Goal: Information Seeking & Learning: Learn about a topic

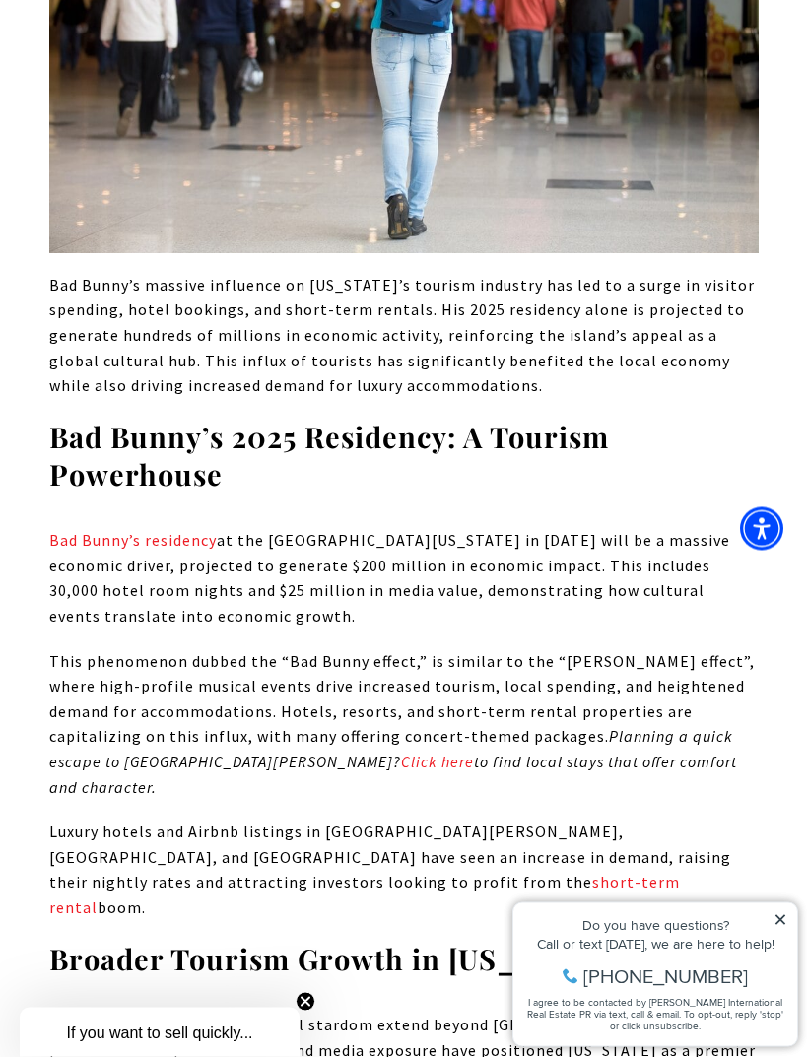
scroll to position [3323, 0]
click at [778, 916] on icon at bounding box center [780, 919] width 10 height 10
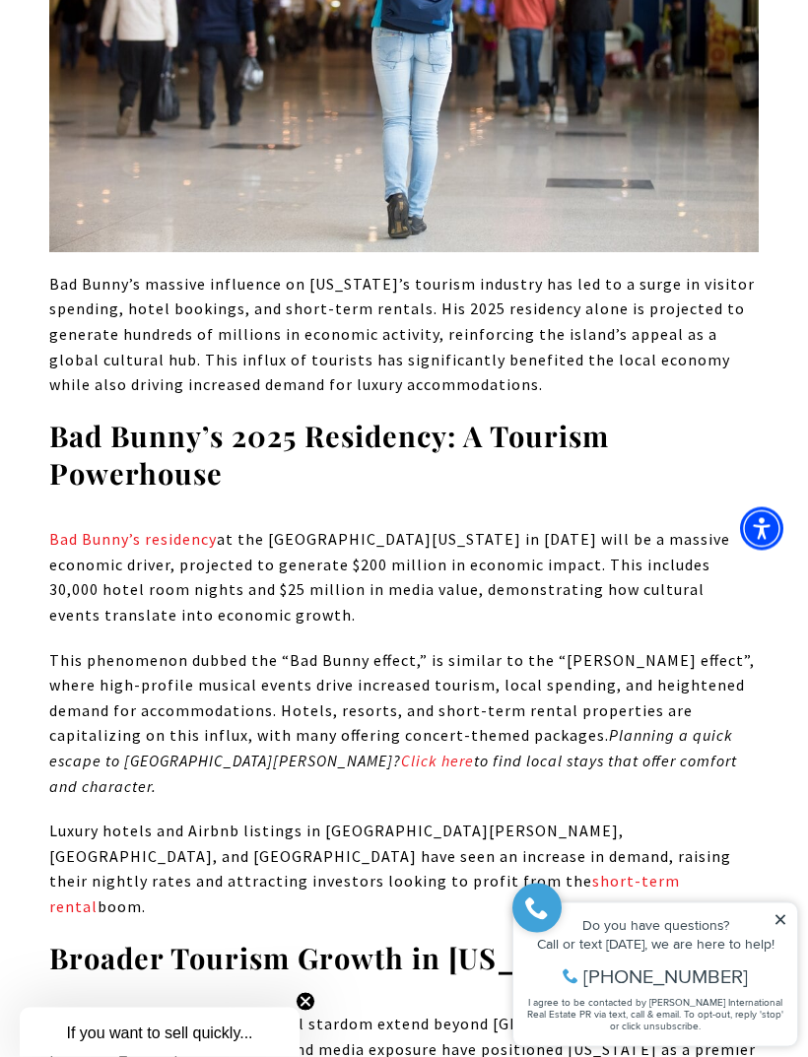
scroll to position [3324, 0]
click at [774, 914] on icon at bounding box center [780, 920] width 14 height 14
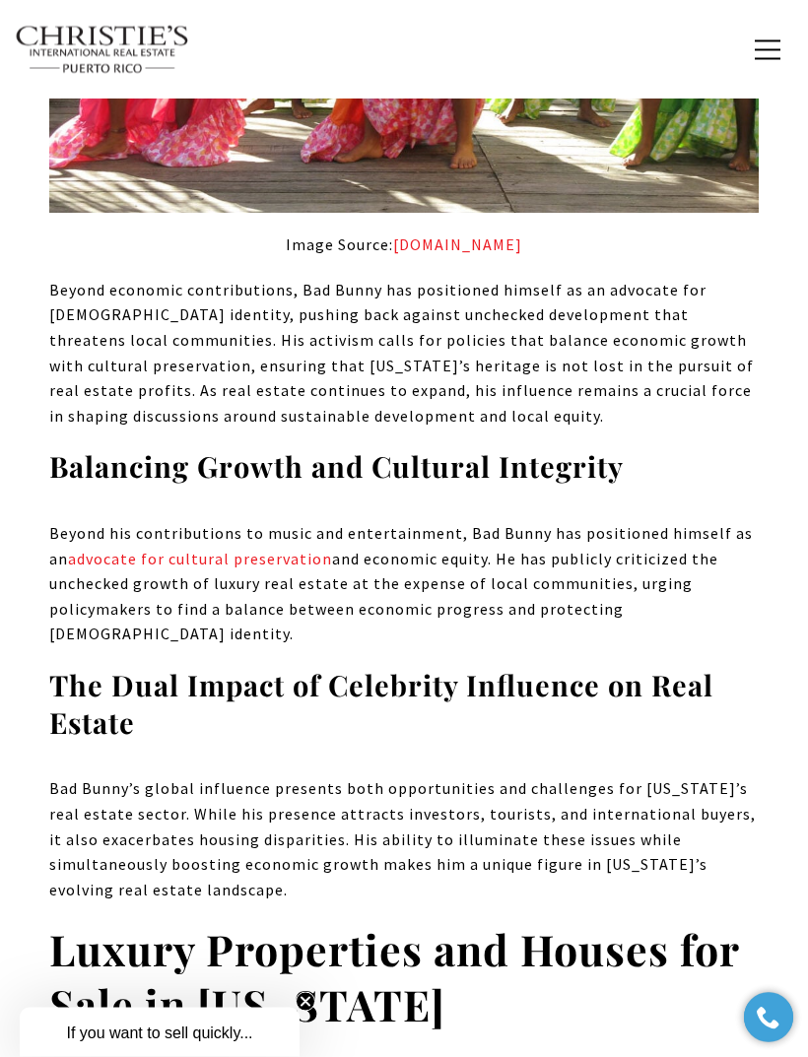
scroll to position [9085, 0]
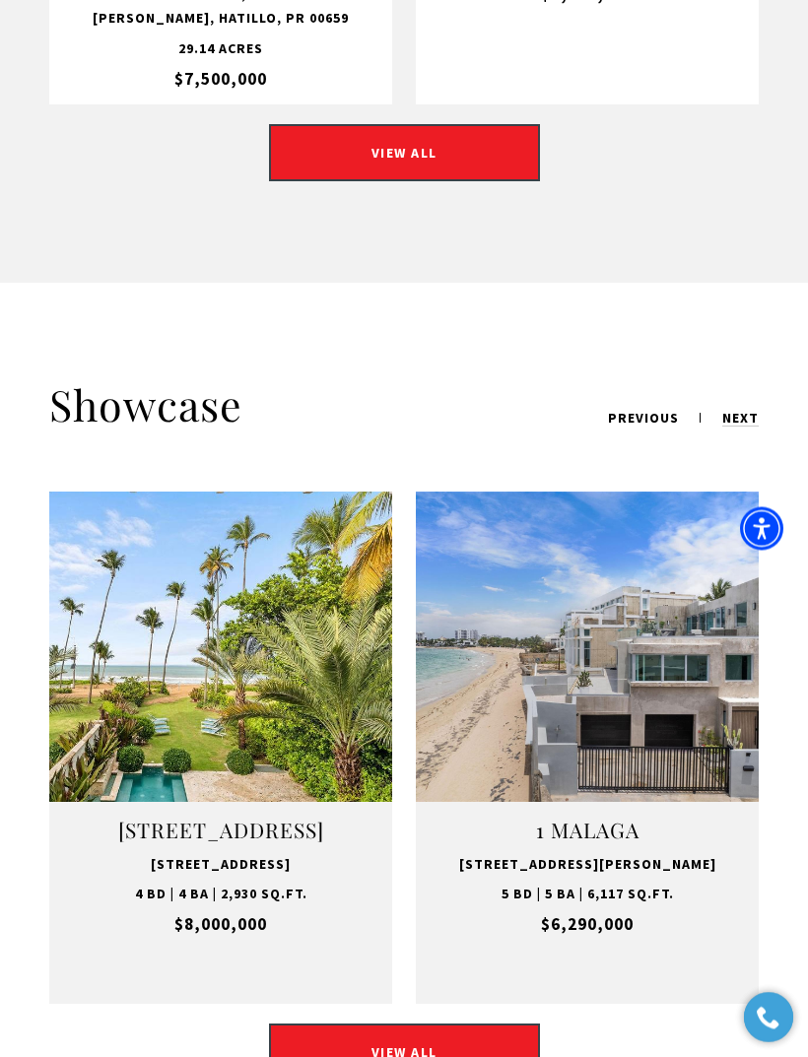
scroll to position [2611, 0]
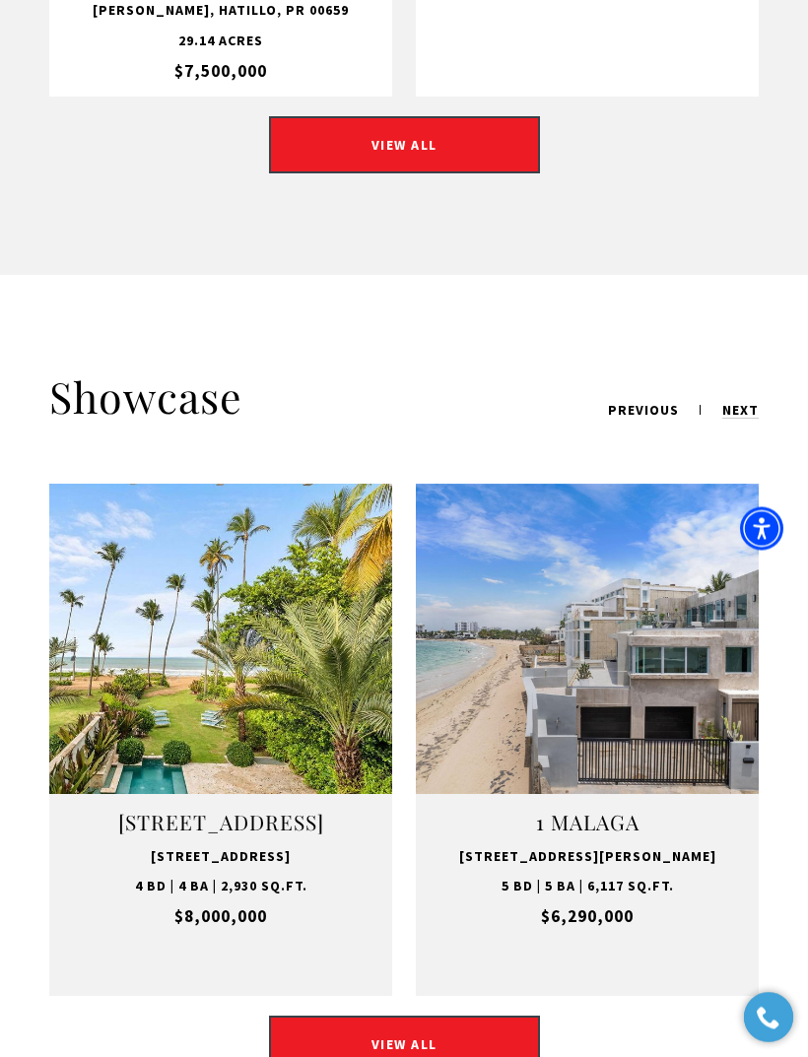
click at [165, 839] on h4 "7000 BAHIA BEACH BLVD Unit: TH-8" at bounding box center [220, 824] width 317 height 32
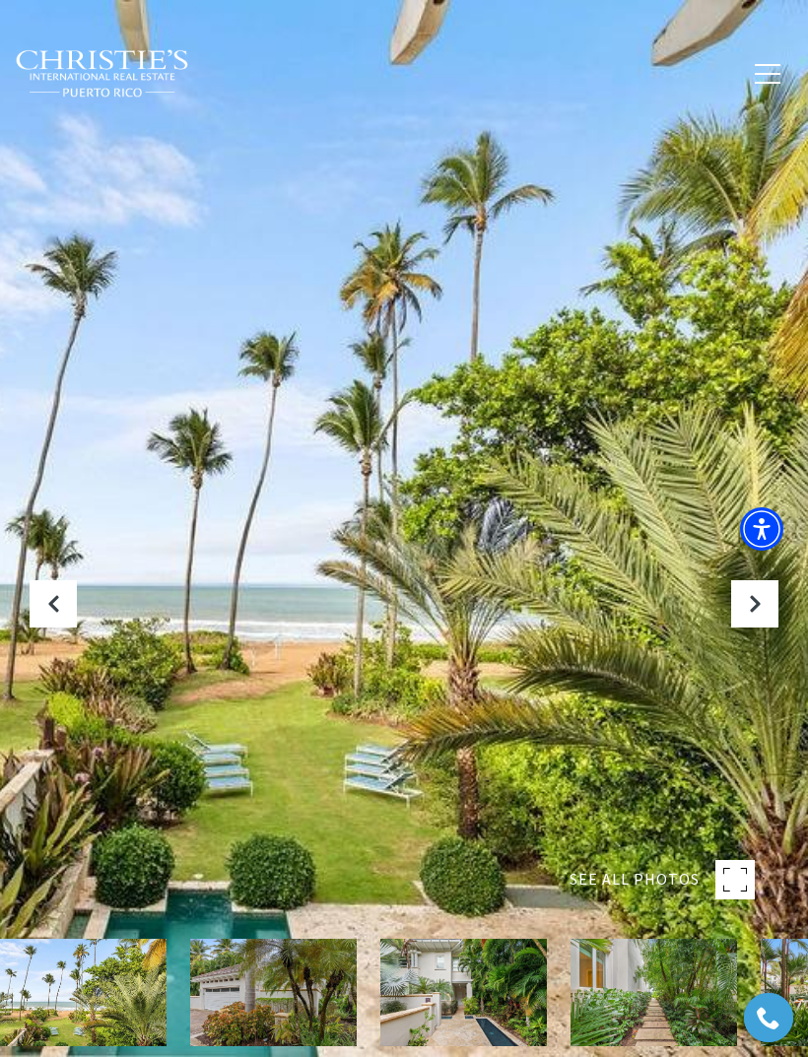
click at [750, 614] on icon at bounding box center [755, 604] width 20 height 20
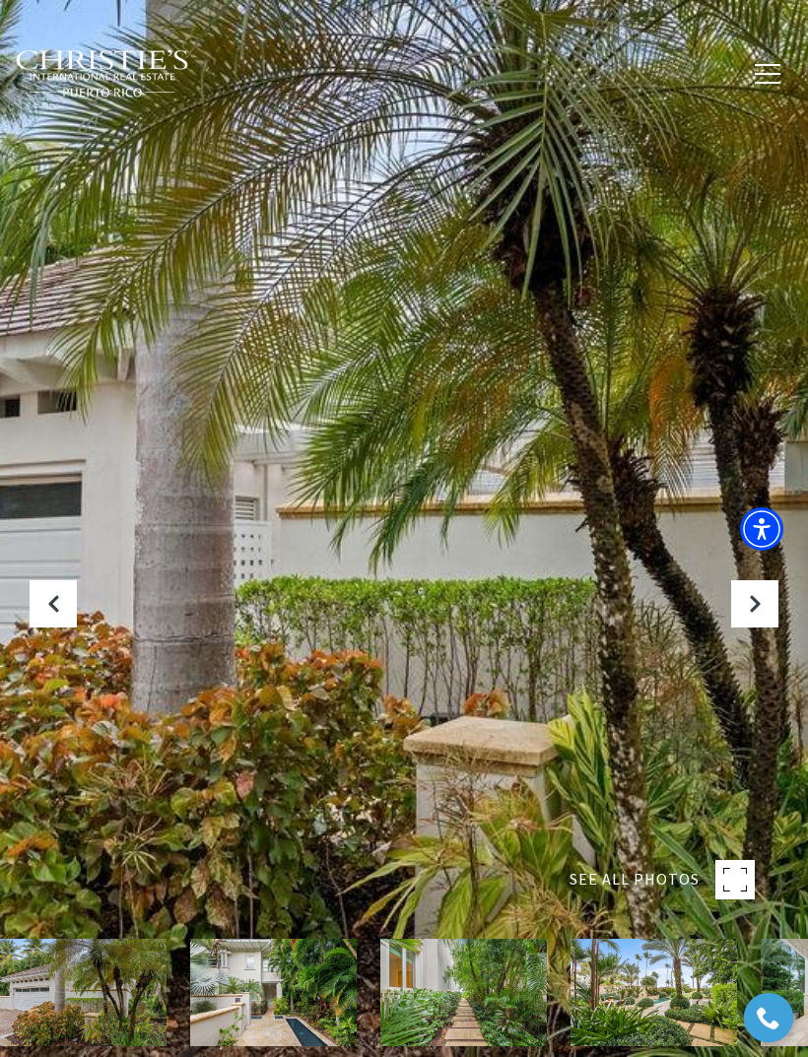
click at [738, 627] on button "Next Slide" at bounding box center [754, 603] width 47 height 47
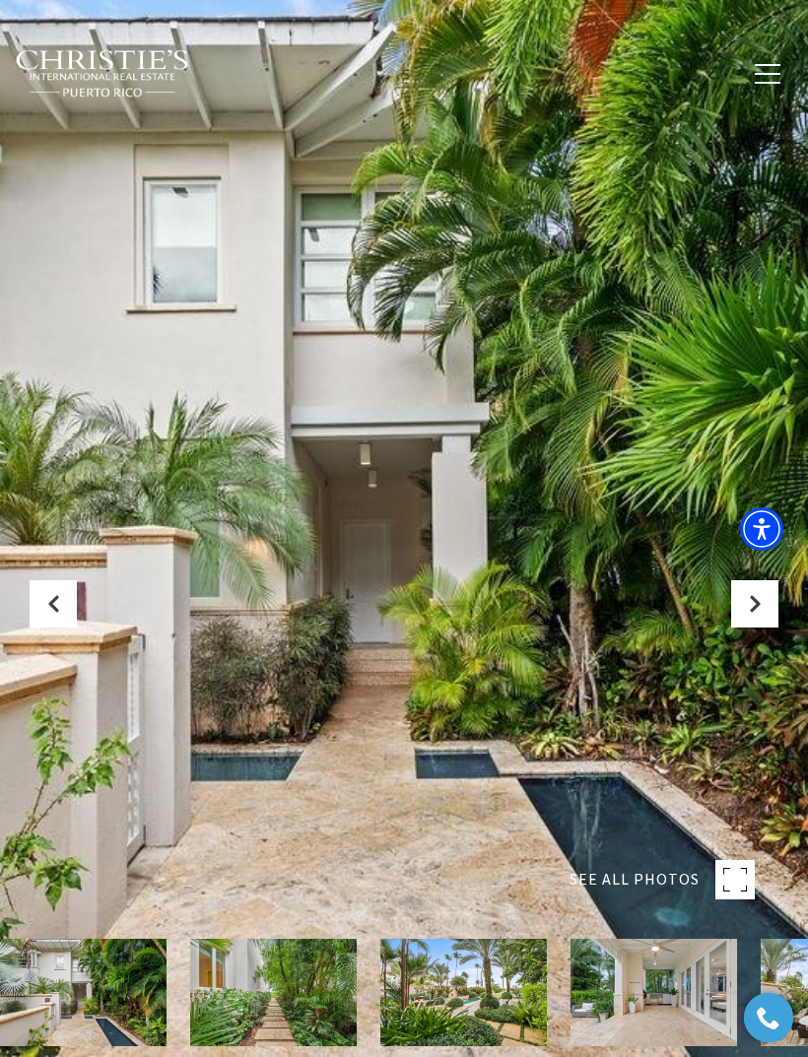
click at [749, 627] on button "Next Slide" at bounding box center [754, 603] width 47 height 47
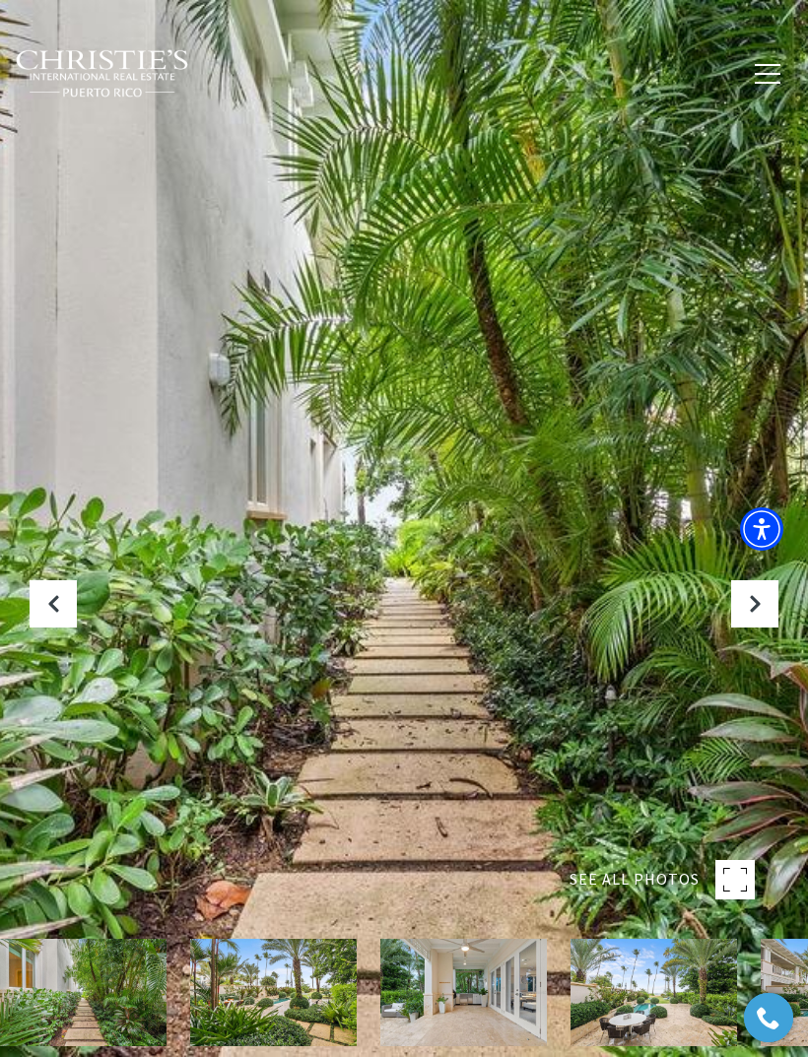
click at [750, 614] on icon "Next Slide" at bounding box center [755, 604] width 20 height 20
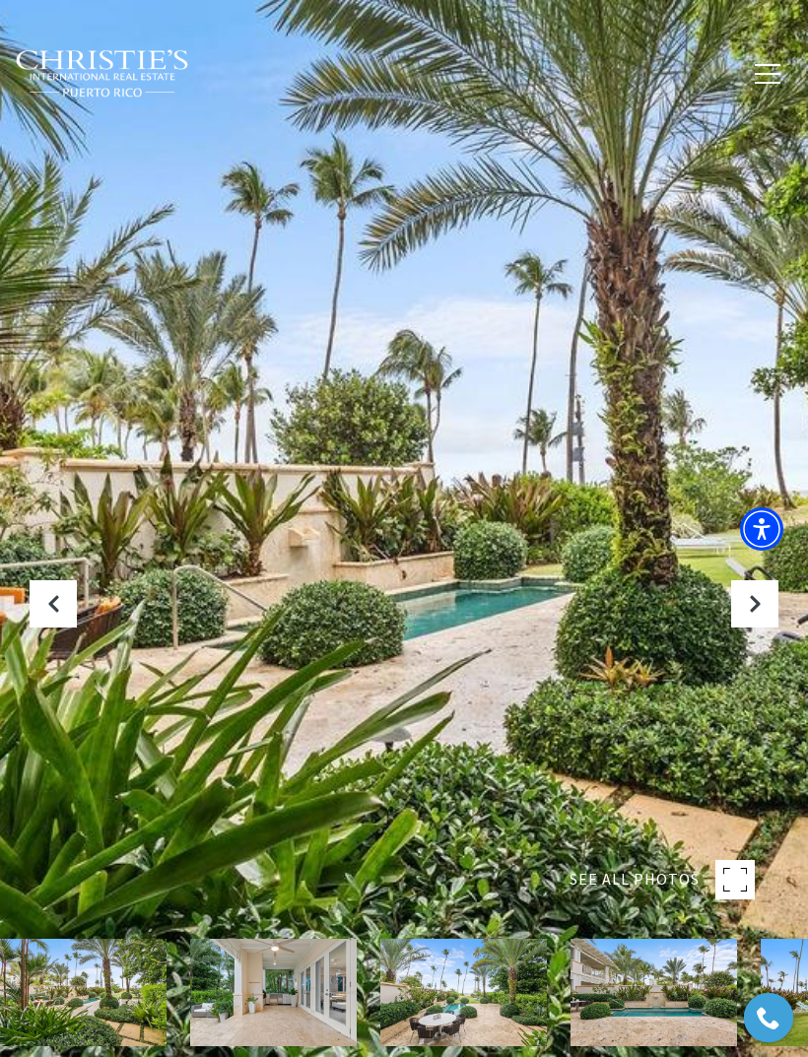
click at [753, 614] on icon "Next Slide" at bounding box center [755, 604] width 20 height 20
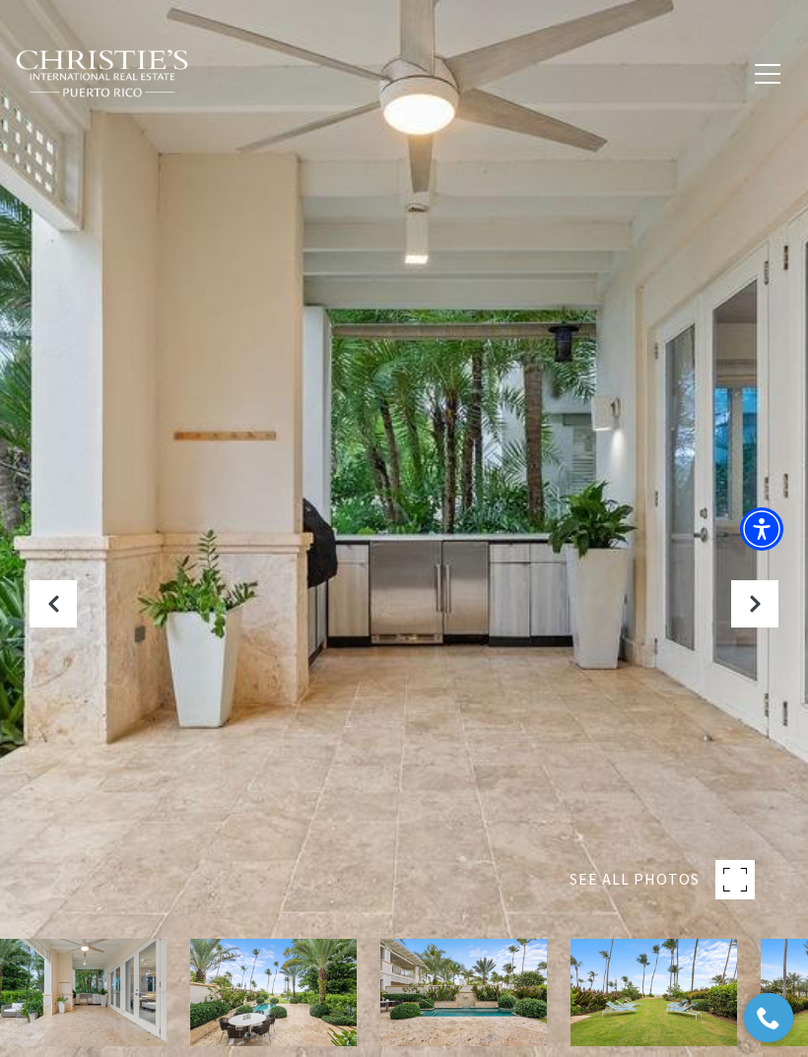
click at [754, 614] on icon "Next Slide" at bounding box center [755, 604] width 20 height 20
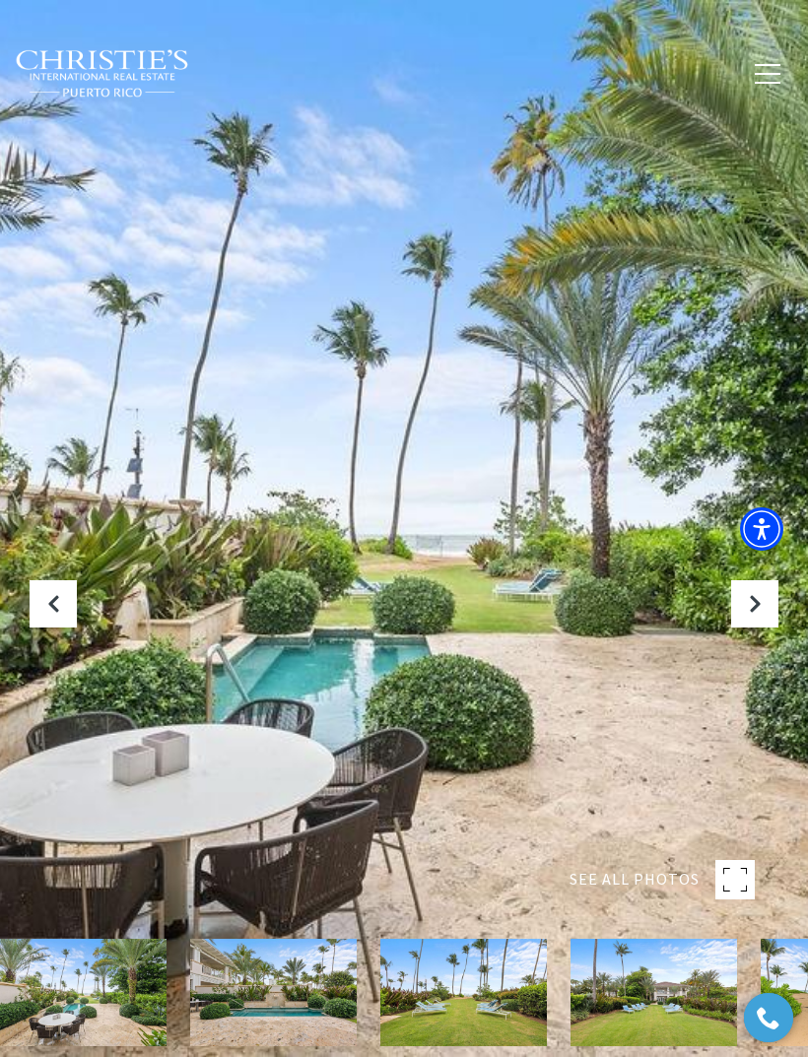
click at [759, 614] on icon "Next Slide" at bounding box center [755, 604] width 20 height 20
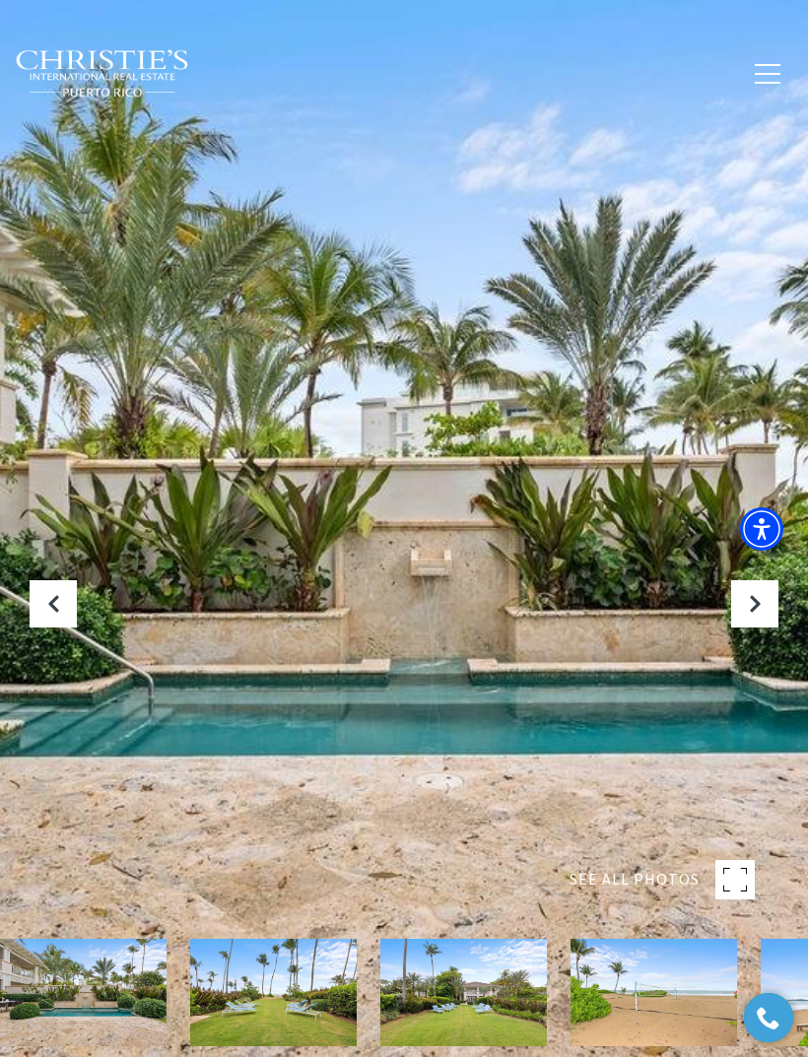
click at [759, 614] on icon "Next Slide" at bounding box center [755, 604] width 20 height 20
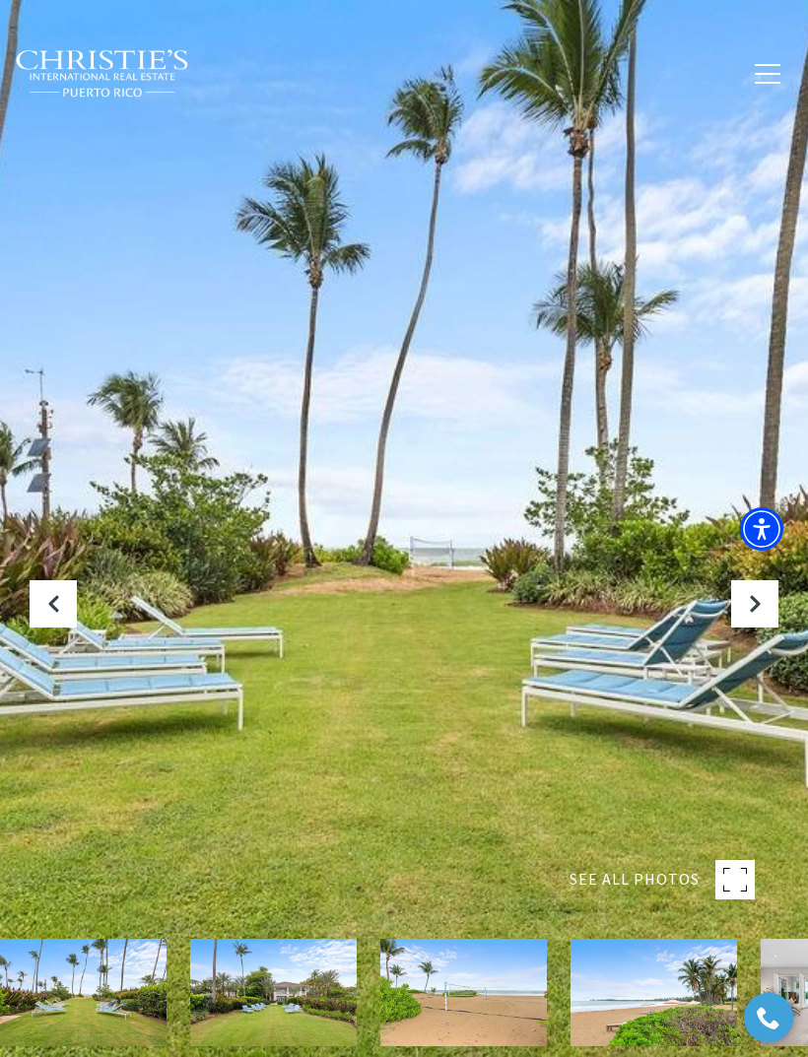
click at [759, 614] on icon "Next Slide" at bounding box center [755, 604] width 20 height 20
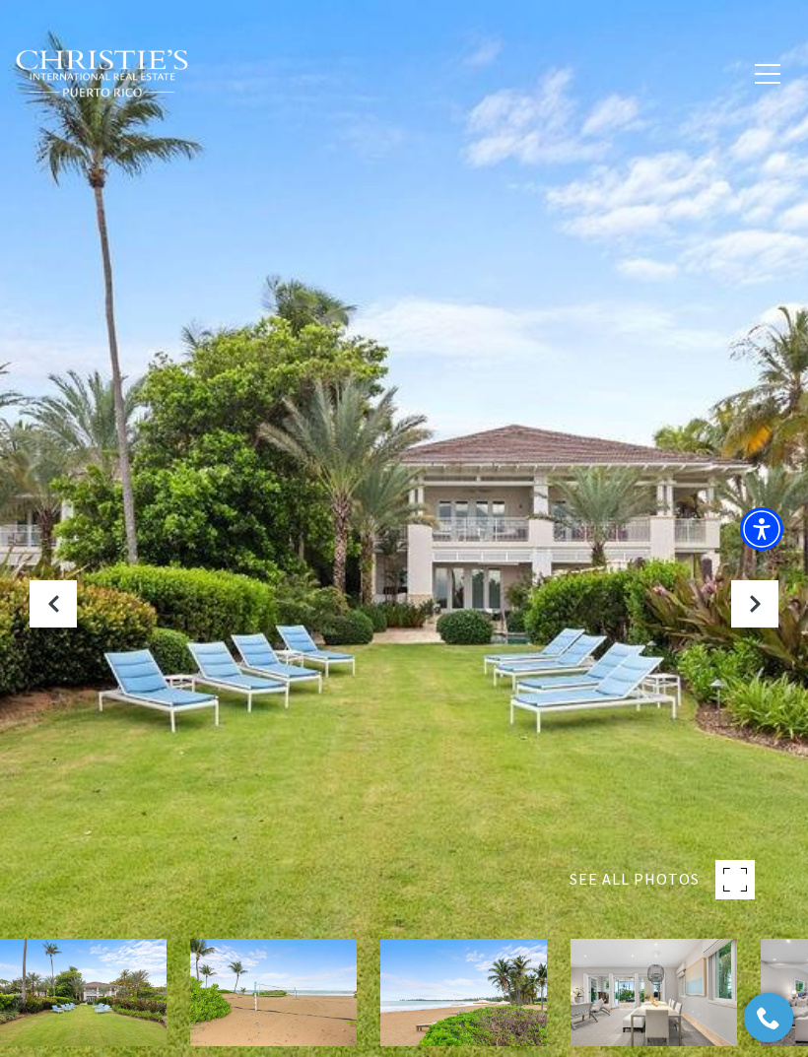
click at [759, 614] on icon "Next Slide" at bounding box center [755, 604] width 20 height 20
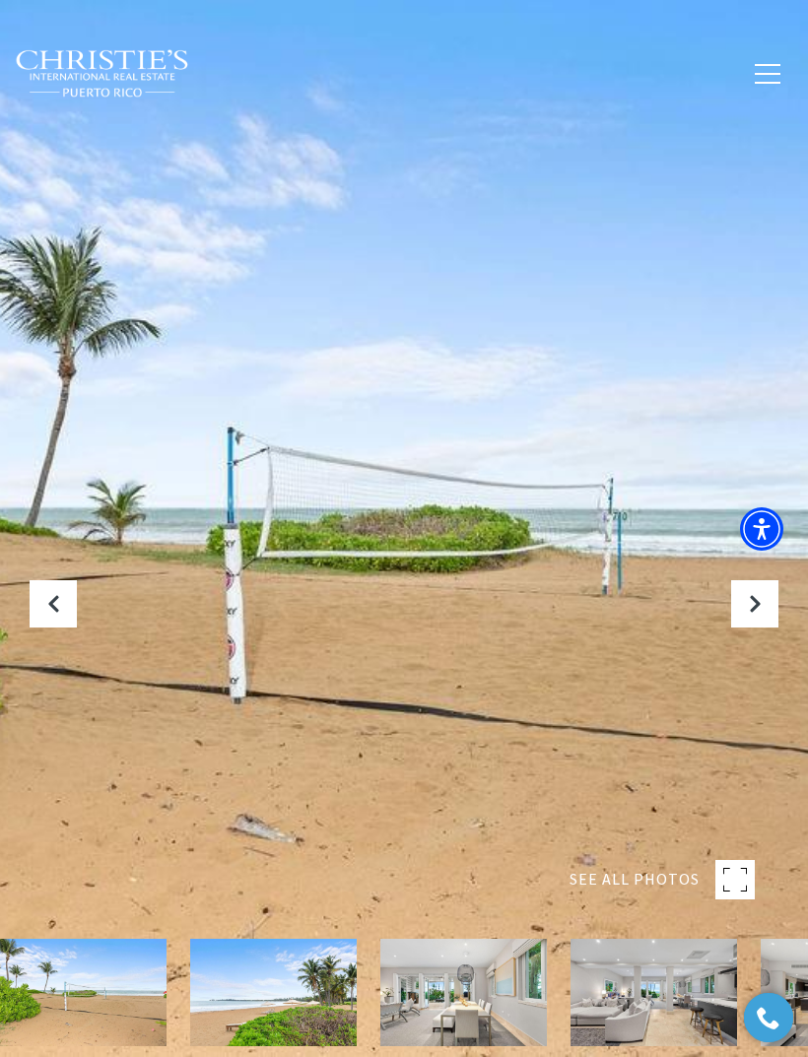
click at [760, 614] on icon "Next Slide" at bounding box center [755, 604] width 20 height 20
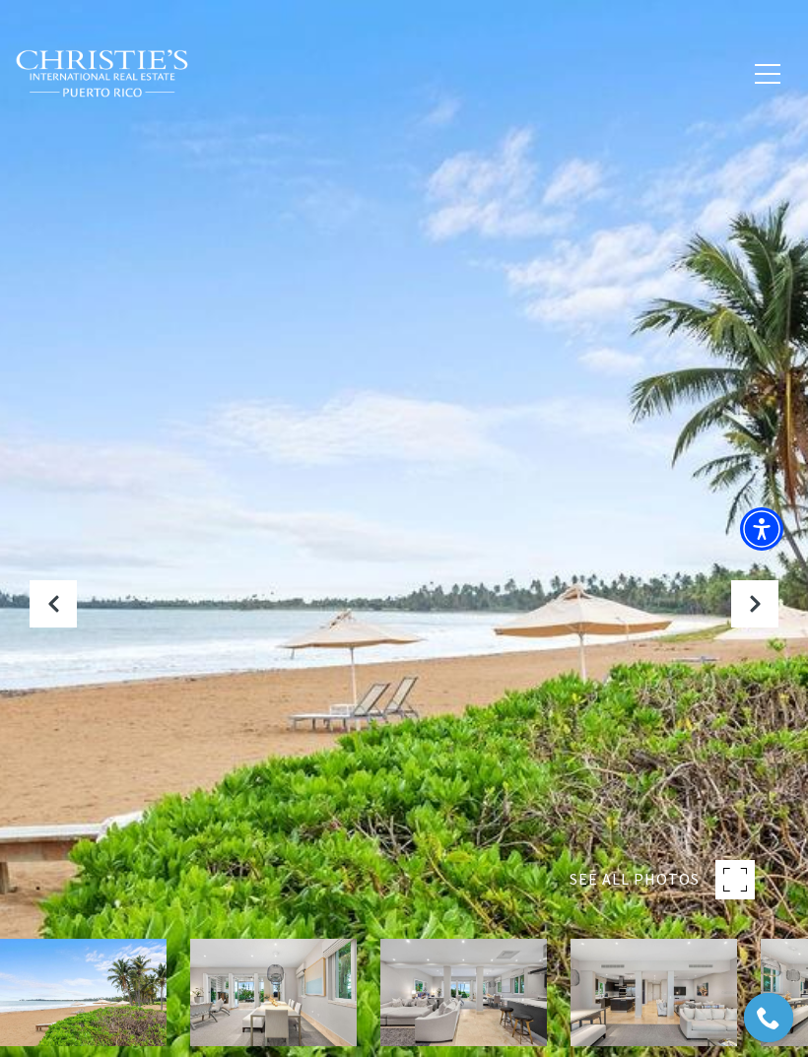
click at [761, 614] on icon "Next Slide" at bounding box center [755, 604] width 20 height 20
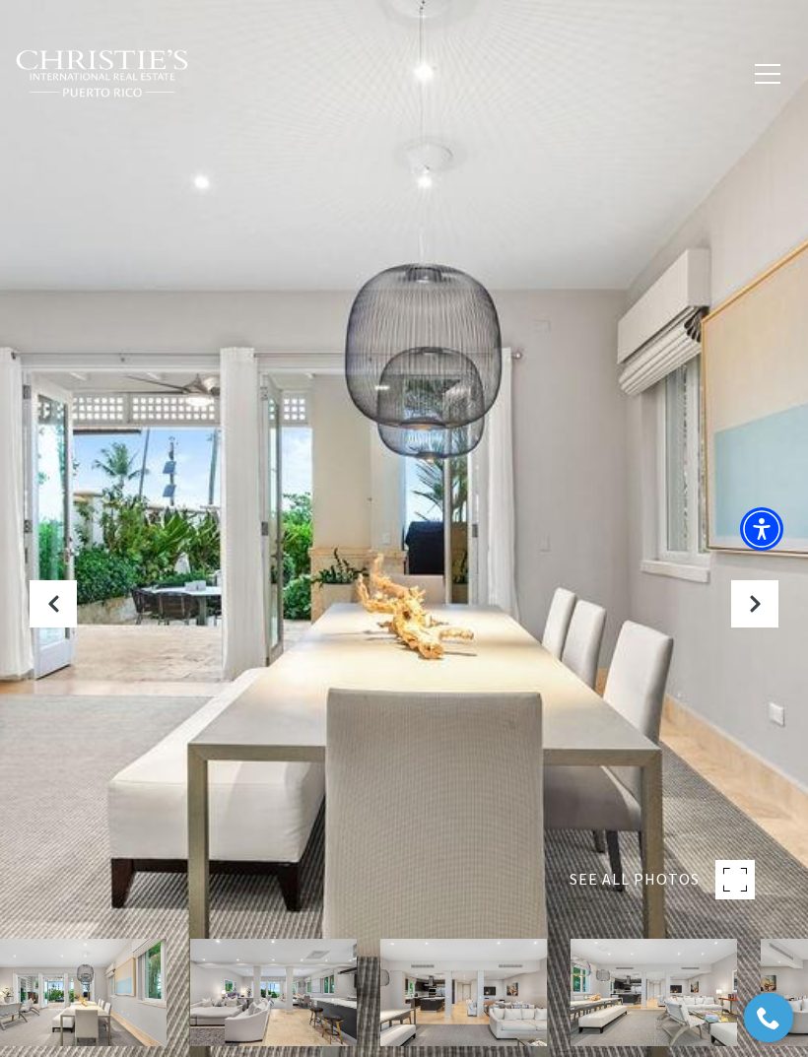
click at [762, 614] on icon "Next Slide" at bounding box center [755, 604] width 20 height 20
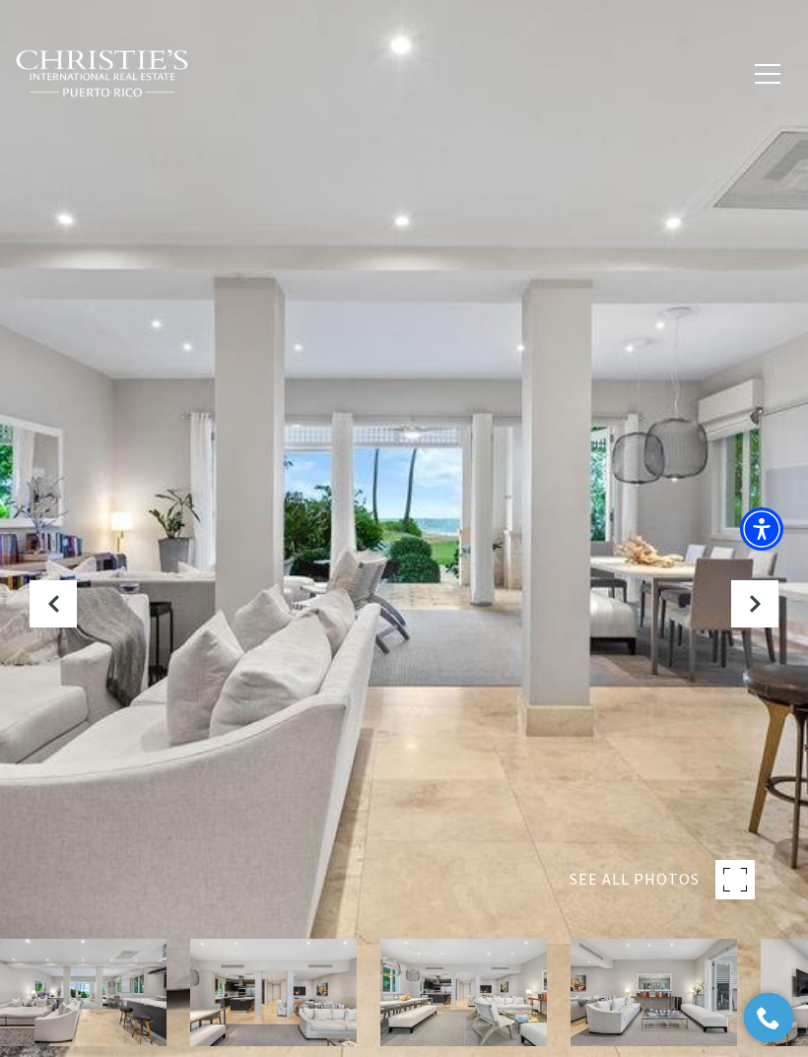
click at [762, 614] on icon "Next Slide" at bounding box center [755, 604] width 20 height 20
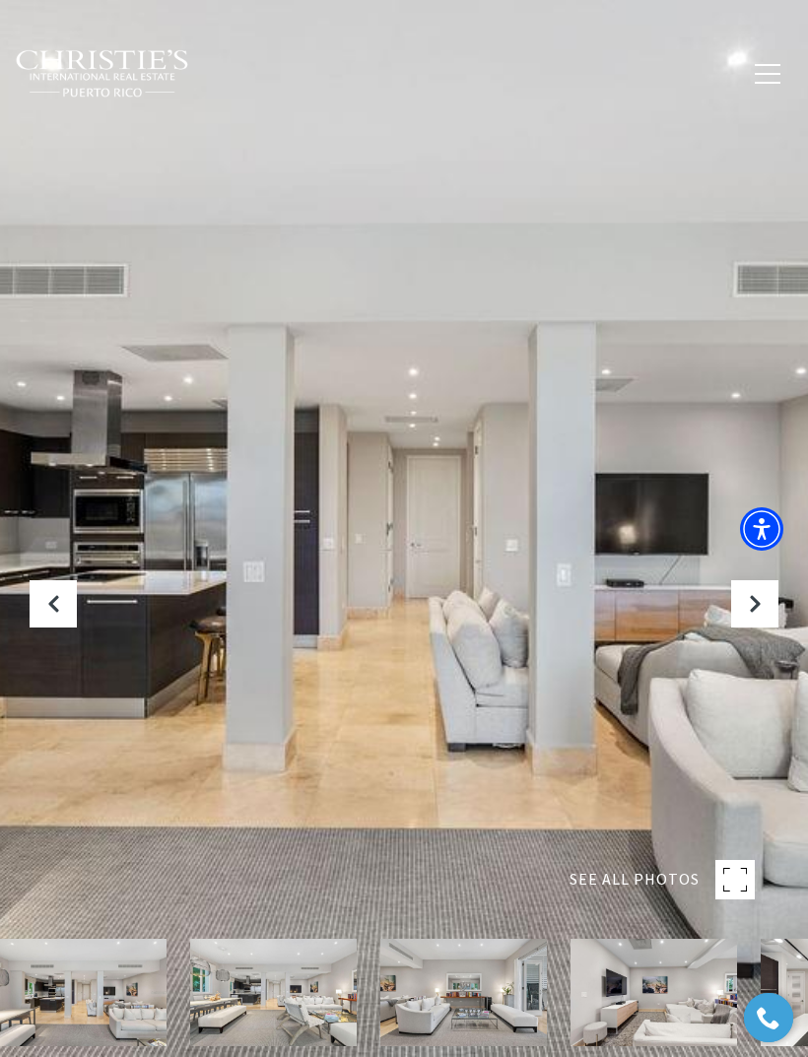
click at [762, 614] on icon "Next Slide" at bounding box center [755, 604] width 20 height 20
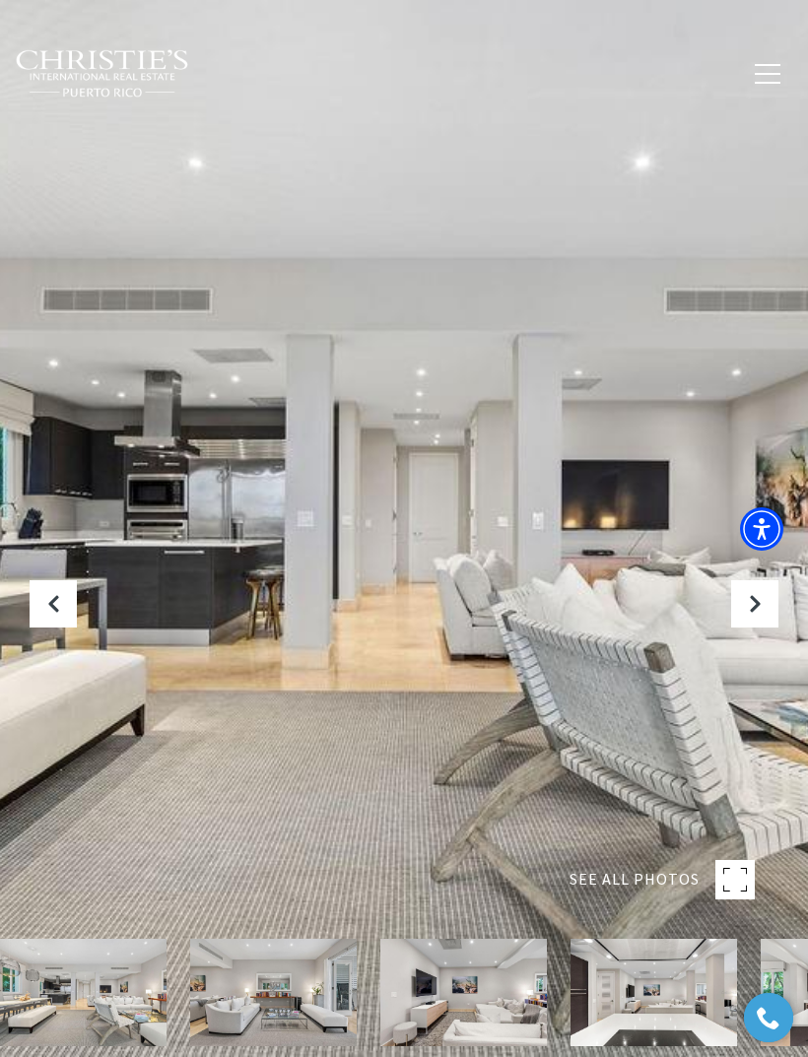
click at [763, 614] on icon "Next Slide" at bounding box center [755, 604] width 20 height 20
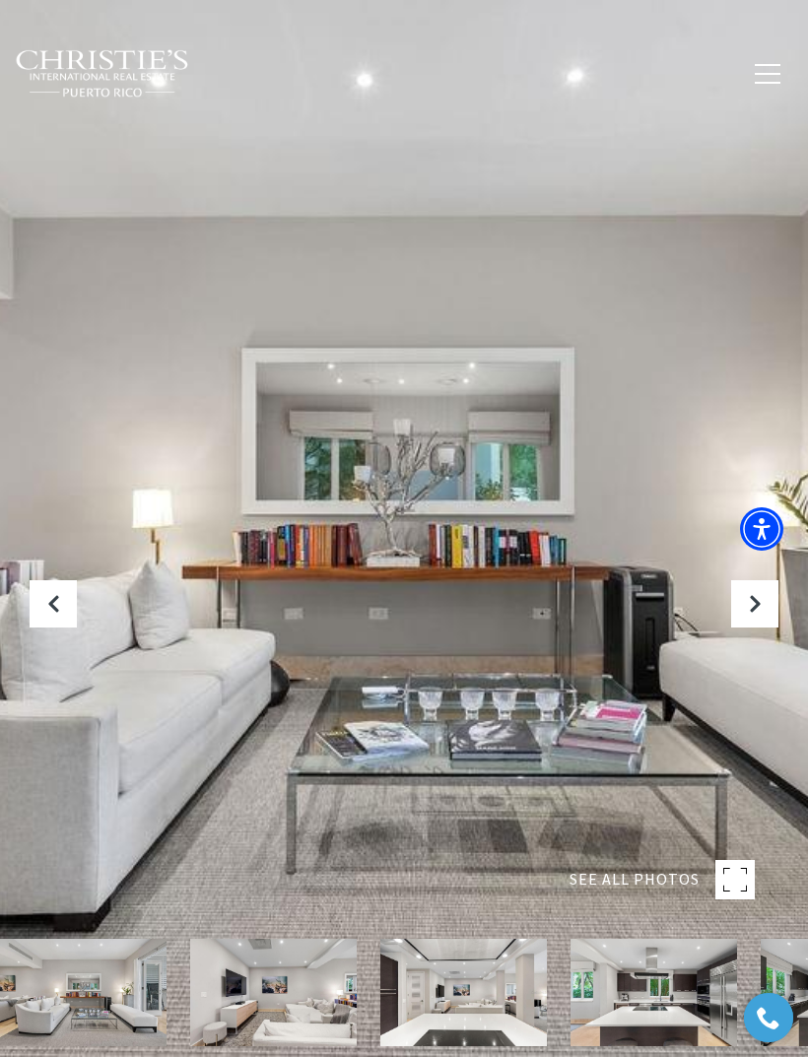
click at [762, 614] on icon "Next Slide" at bounding box center [755, 604] width 20 height 20
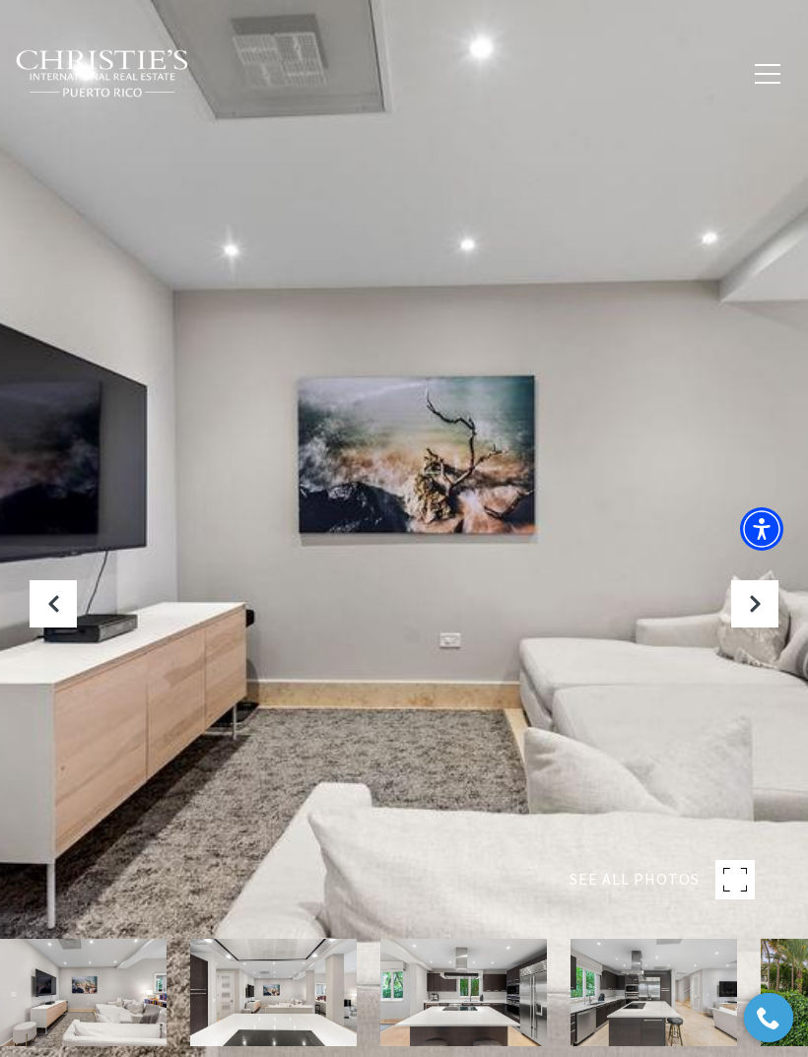
click at [765, 627] on button "Next Slide" at bounding box center [754, 603] width 47 height 47
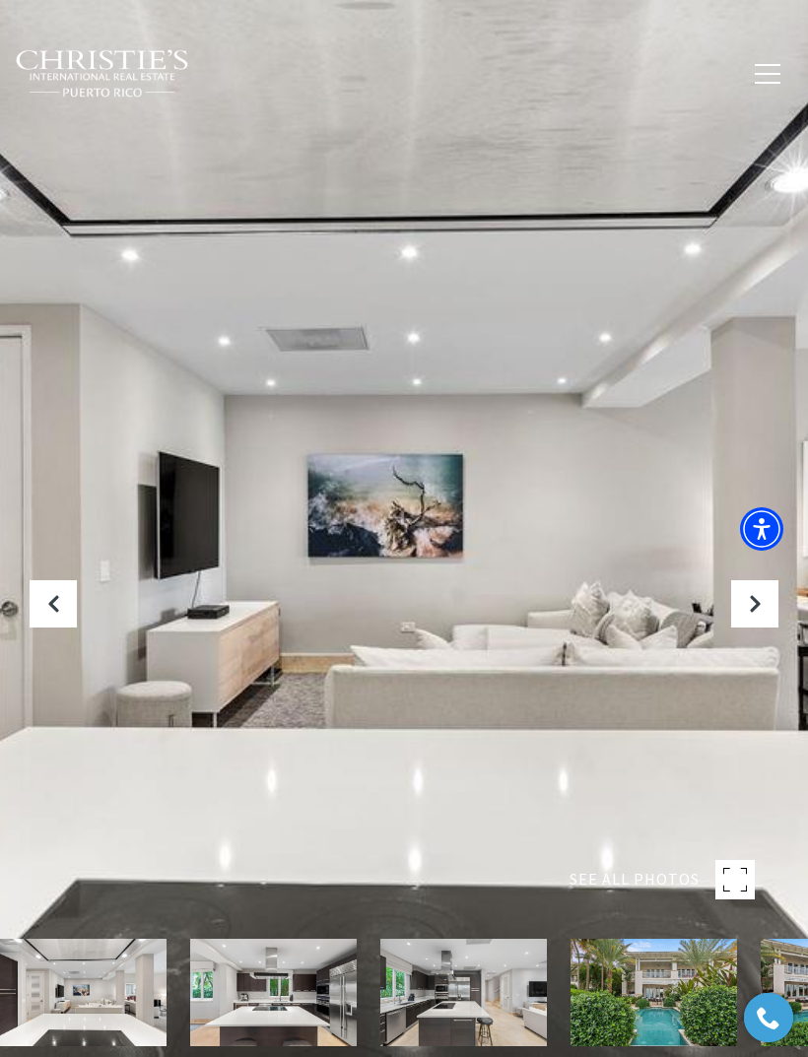
click at [764, 627] on button "Next Slide" at bounding box center [754, 603] width 47 height 47
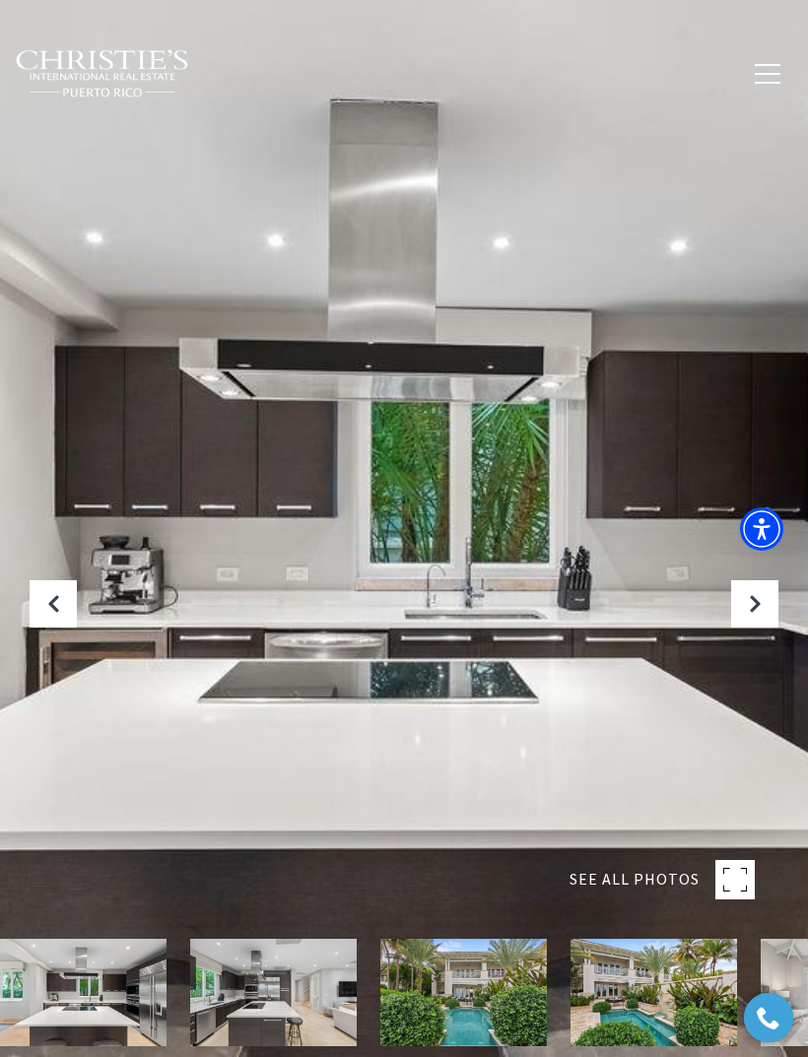
click at [753, 614] on icon "Next Slide" at bounding box center [755, 604] width 20 height 20
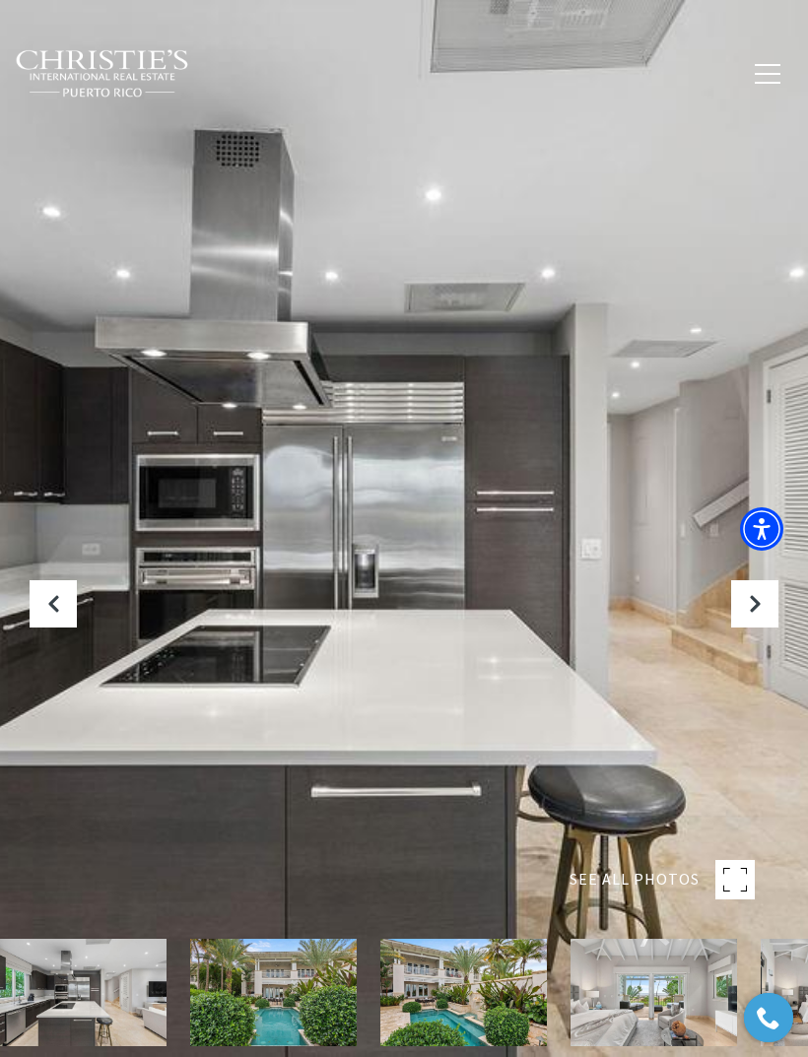
click at [766, 627] on button "Next Slide" at bounding box center [754, 603] width 47 height 47
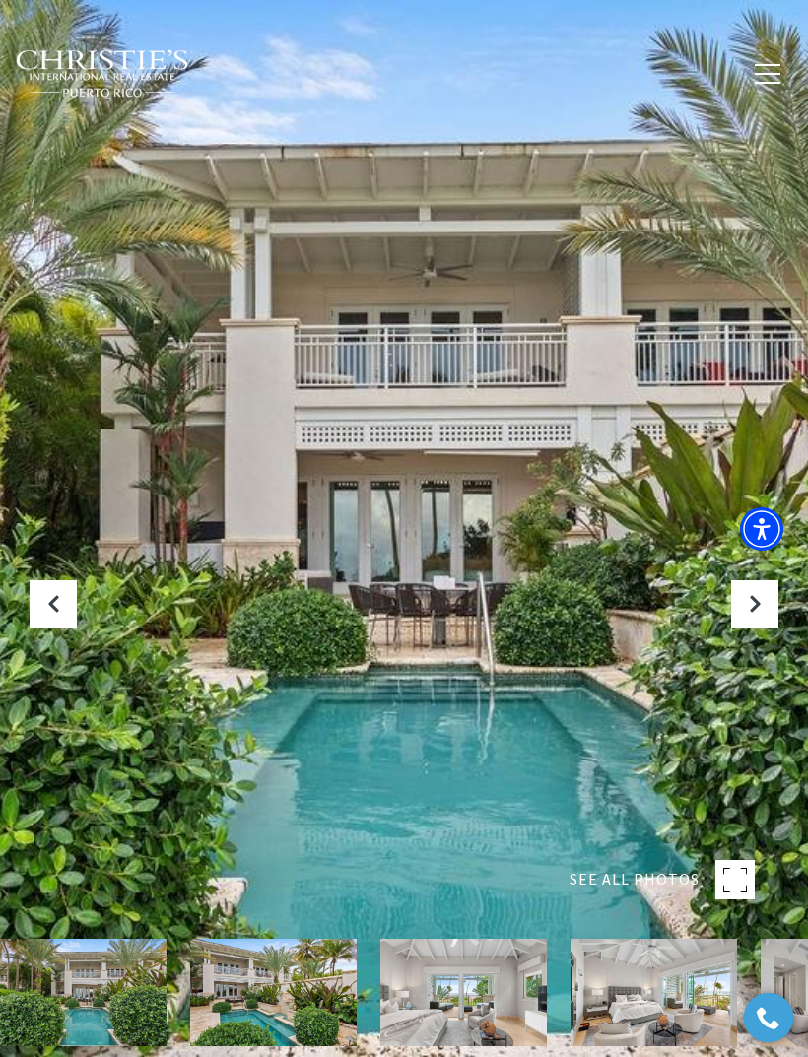
click at [751, 614] on icon "Next Slide" at bounding box center [755, 604] width 20 height 20
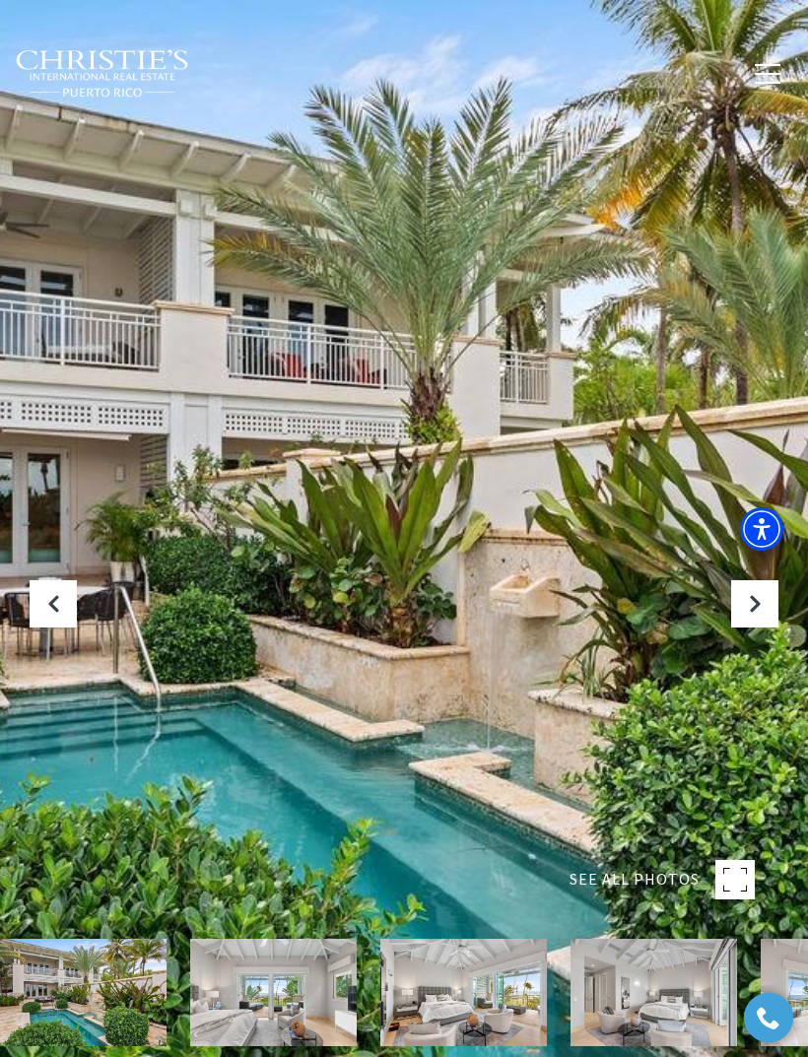
click at [739, 627] on button "Next Slide" at bounding box center [754, 603] width 47 height 47
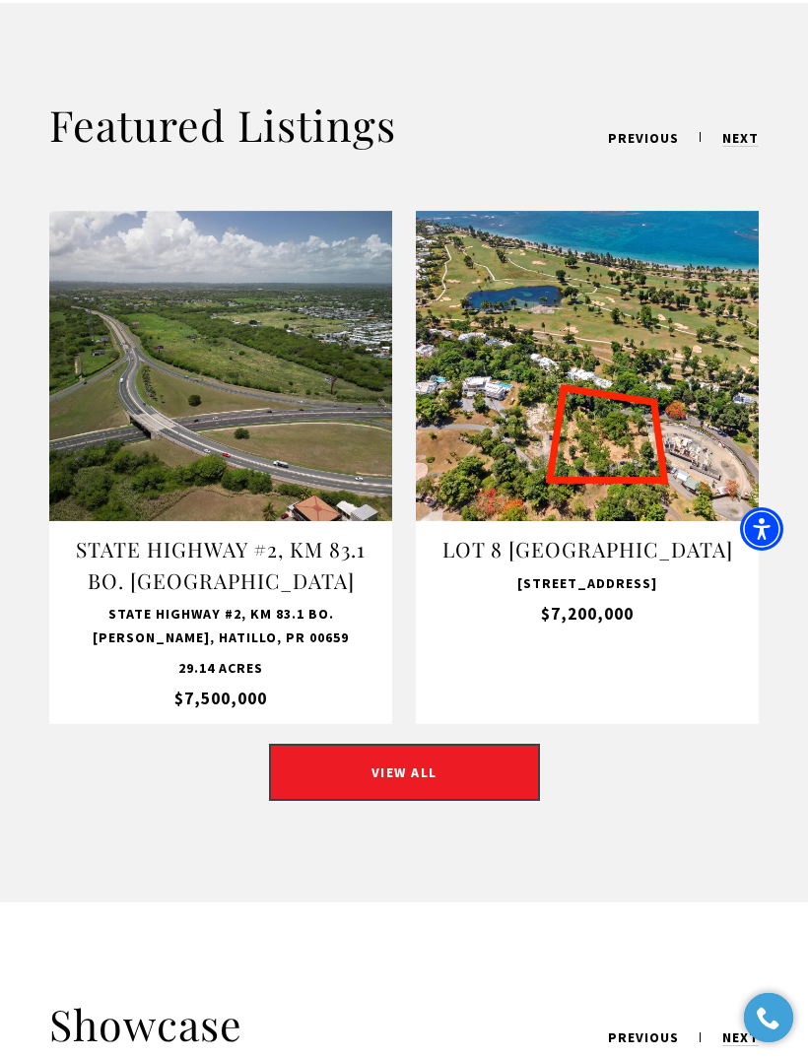
scroll to position [1984, 0]
click at [488, 794] on link "VIEW ALL" at bounding box center [404, 773] width 271 height 57
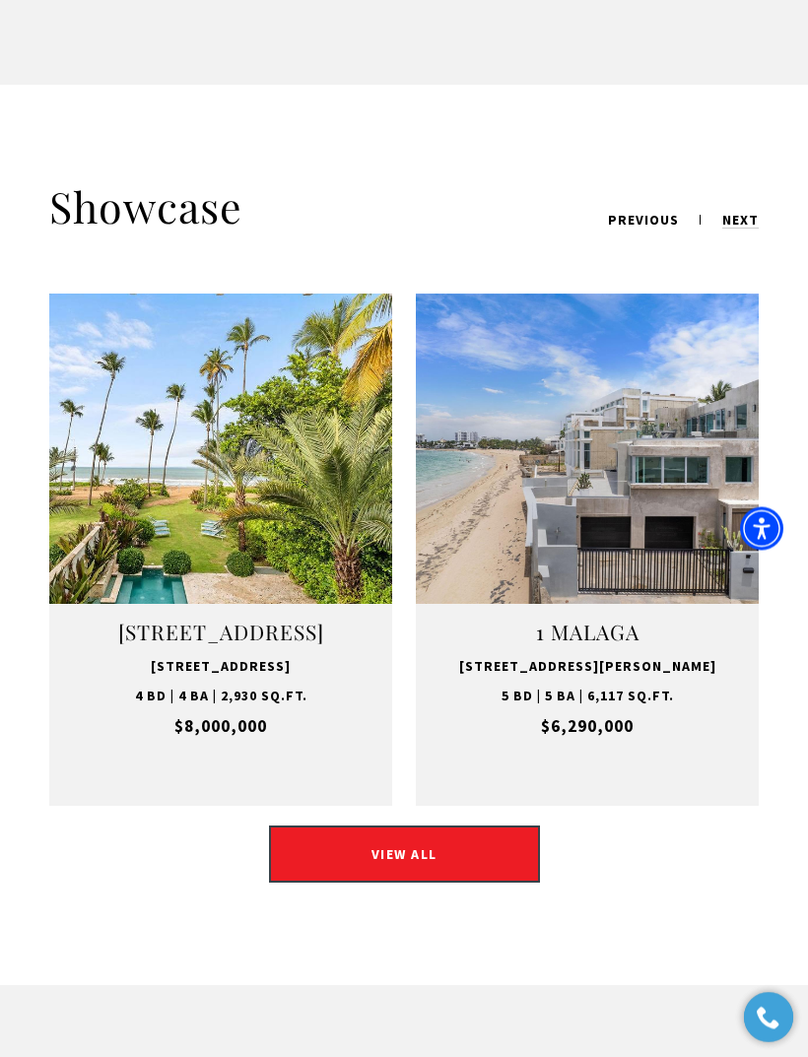
scroll to position [2998, 0]
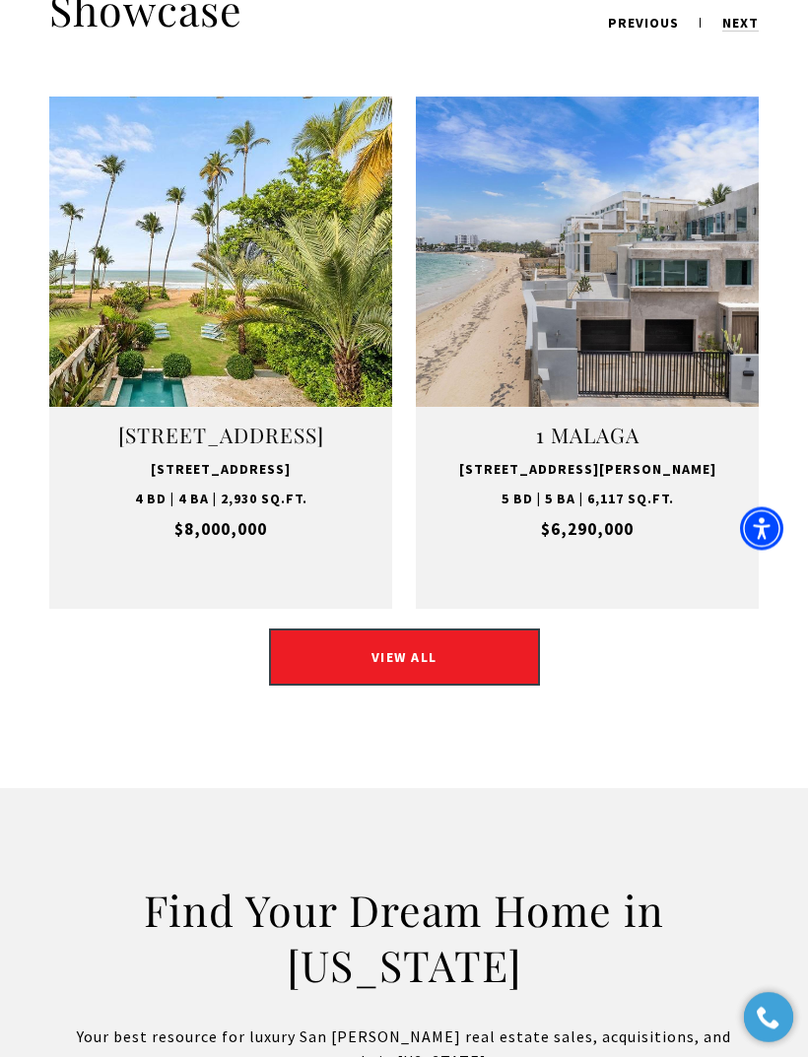
click at [472, 686] on link "VIEW ALL" at bounding box center [404, 657] width 271 height 57
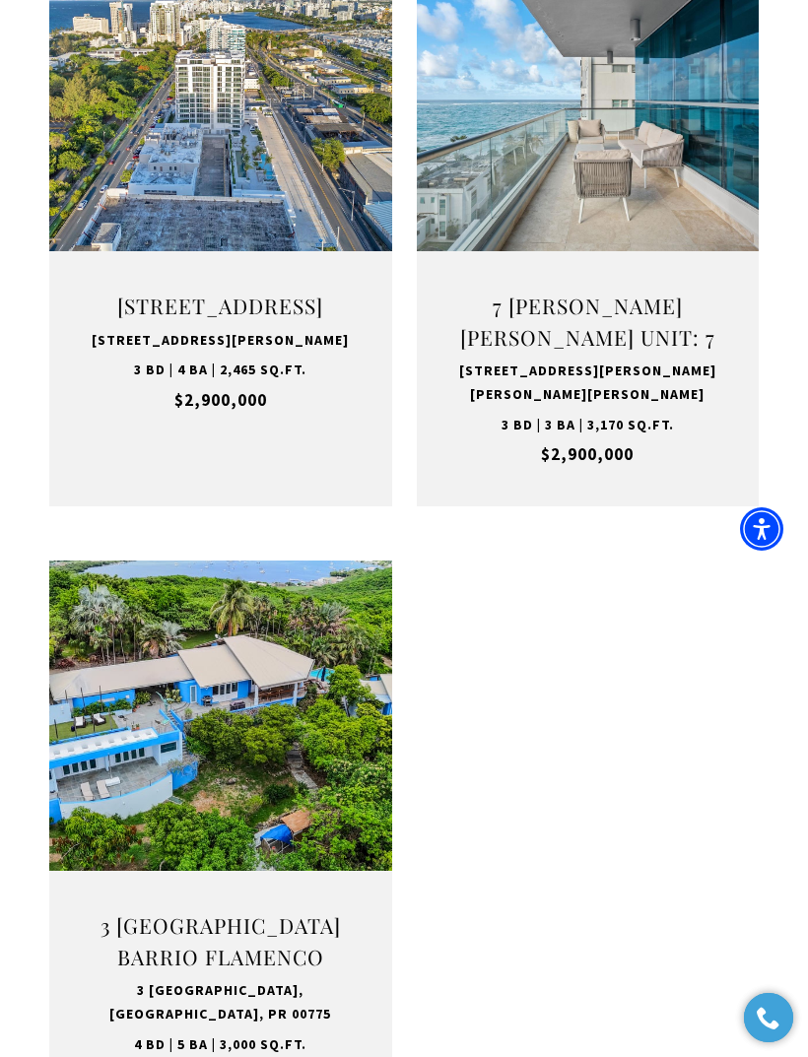
scroll to position [3061, 0]
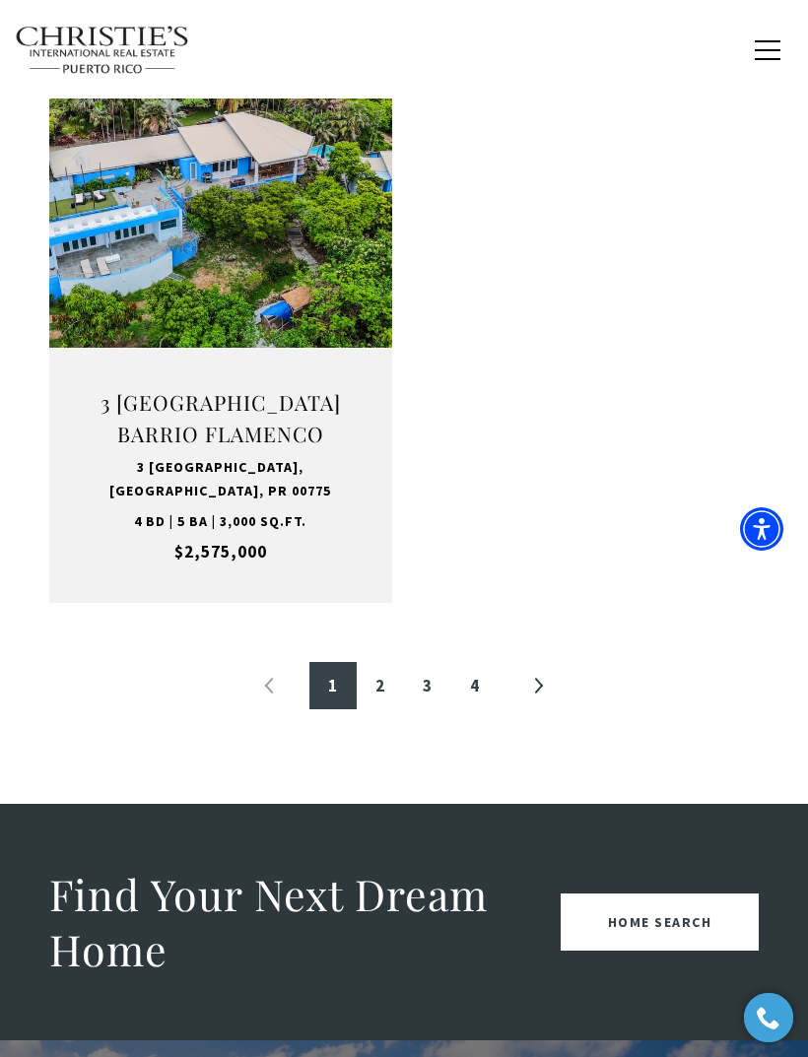
click at [384, 662] on link "2" at bounding box center [380, 685] width 47 height 47
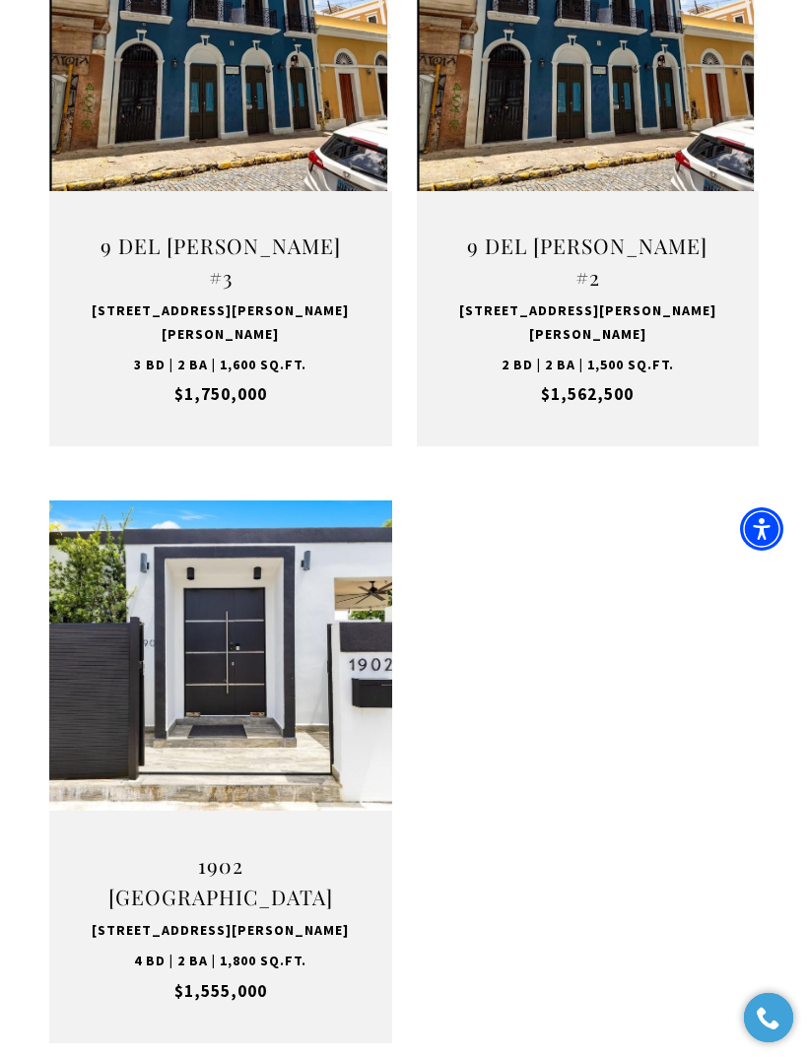
scroll to position [3171, 0]
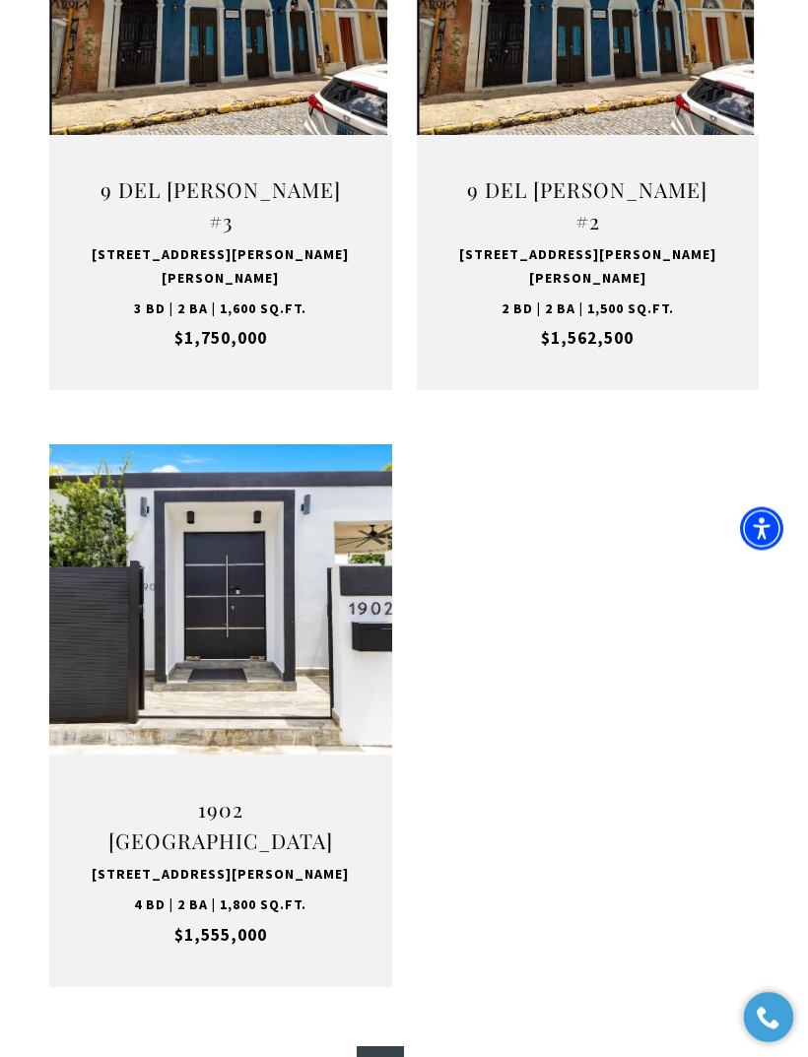
click at [536, 1047] on link "»" at bounding box center [537, 1070] width 47 height 47
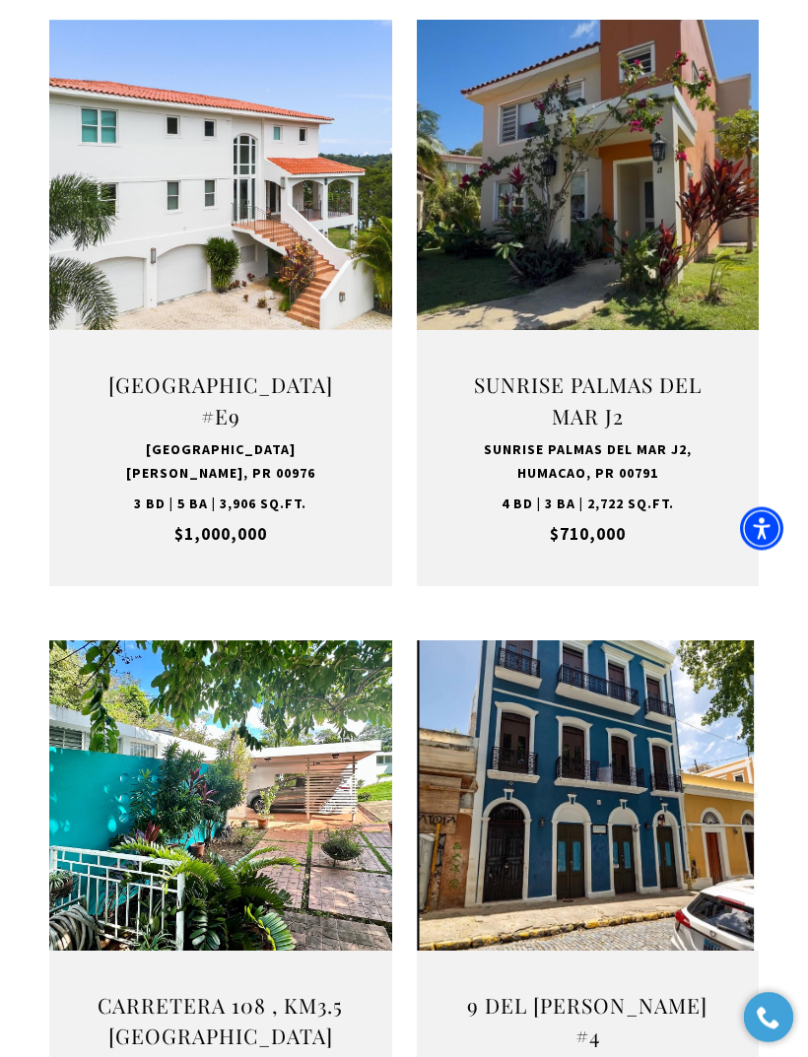
scroll to position [1684, 0]
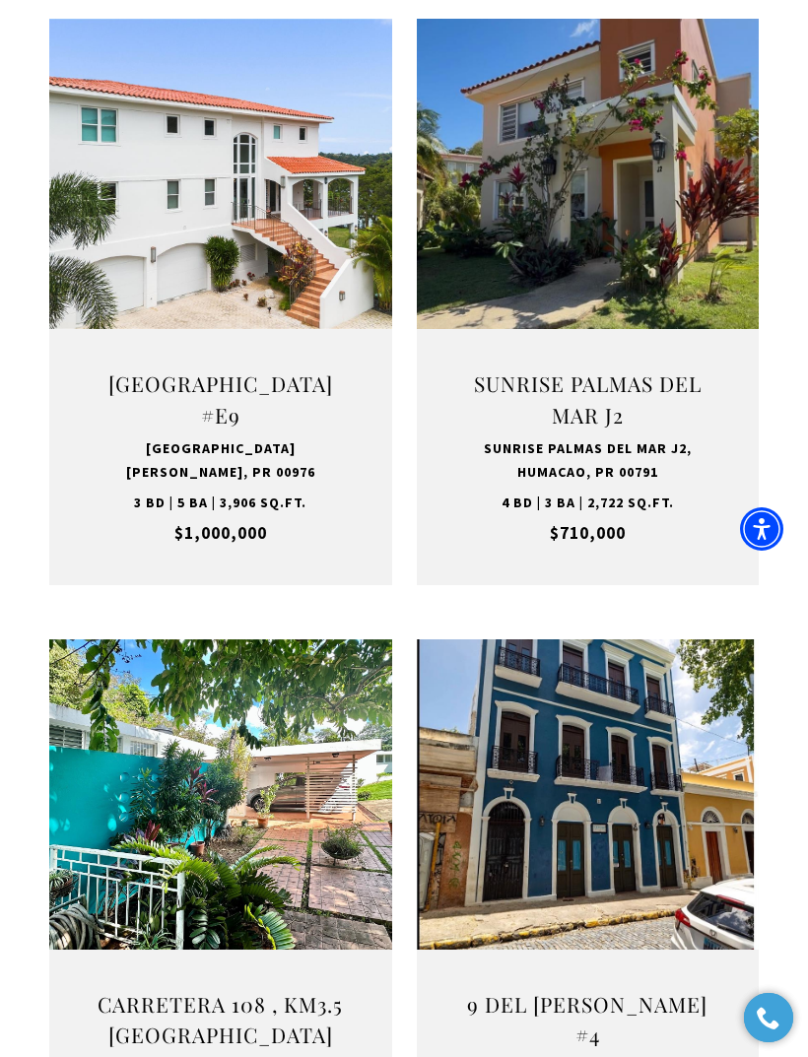
click at [671, 258] on button "VIEW PROPERTY" at bounding box center [588, 262] width 216 height 57
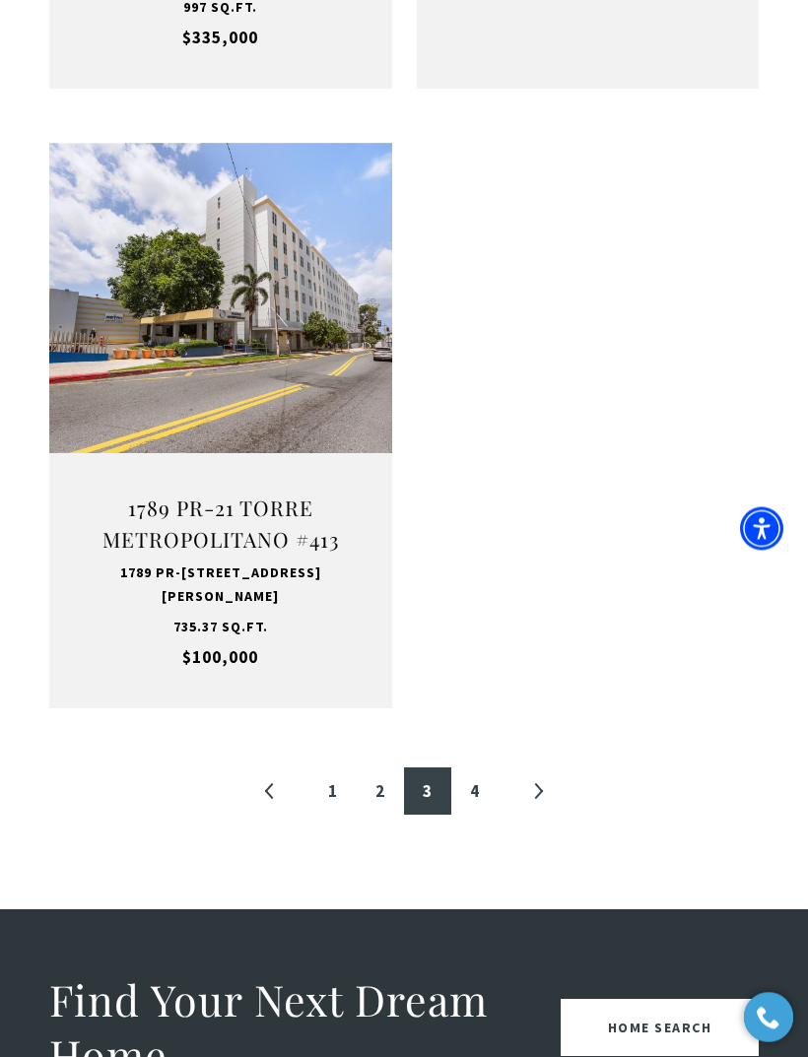
scroll to position [3514, 0]
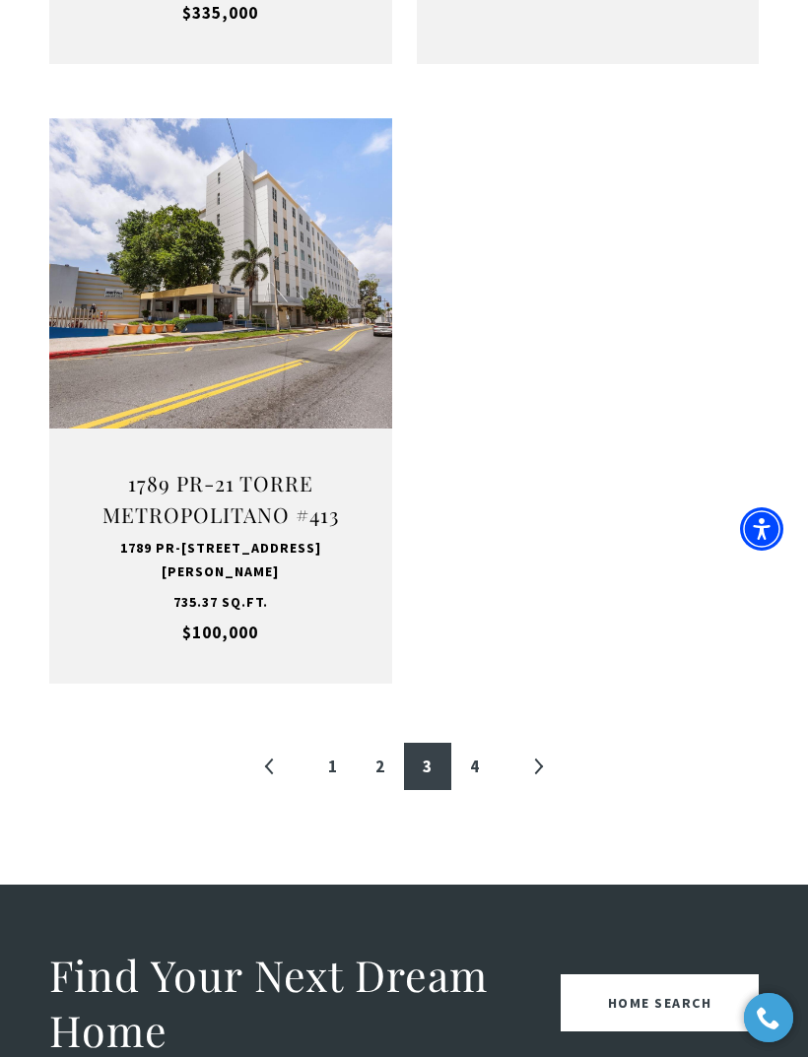
click at [474, 743] on link "4" at bounding box center [474, 766] width 47 height 47
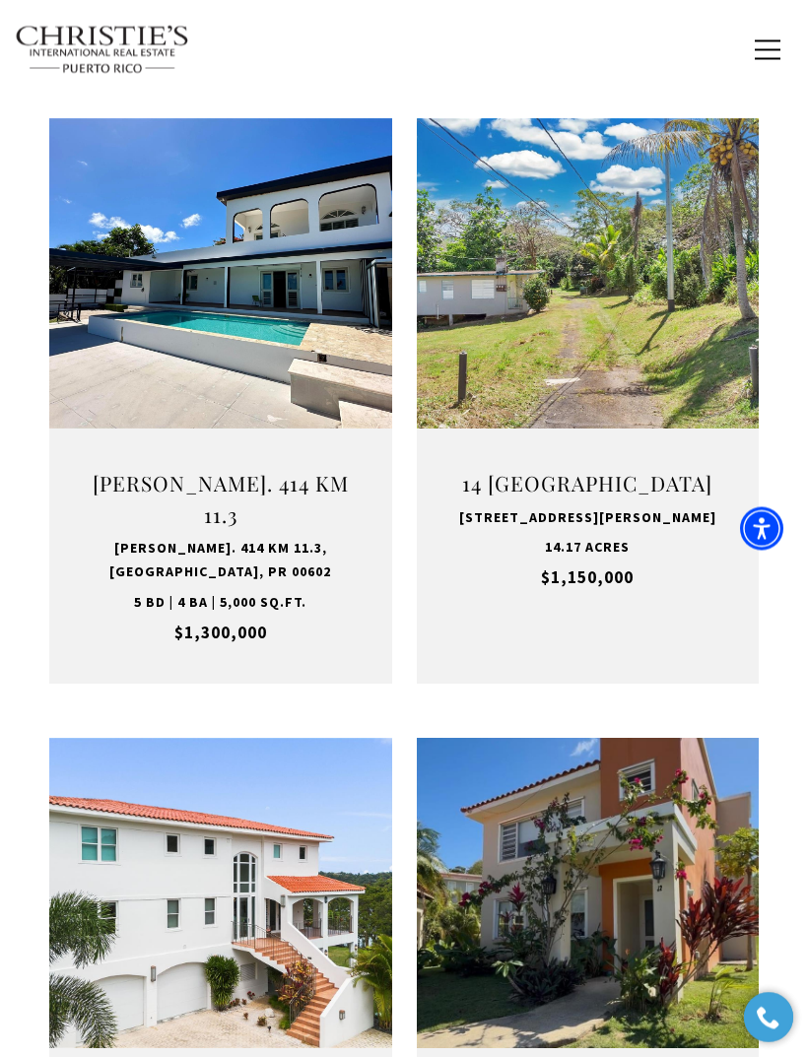
scroll to position [591, 0]
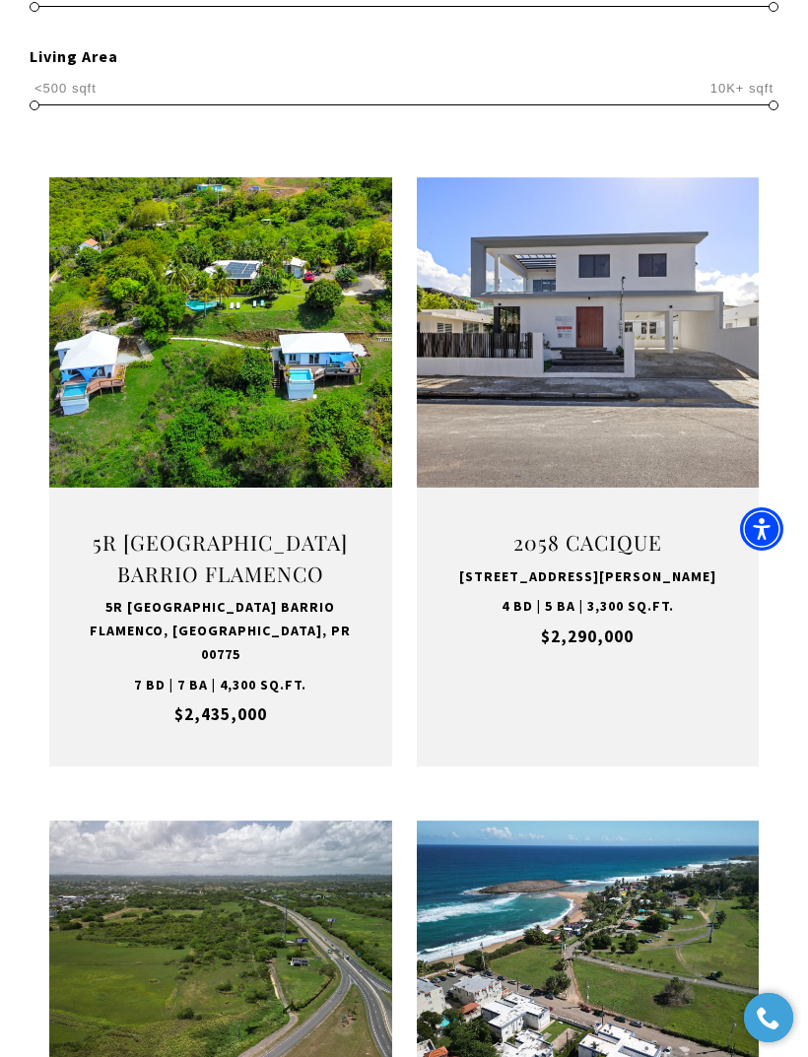
scroll to position [591, 0]
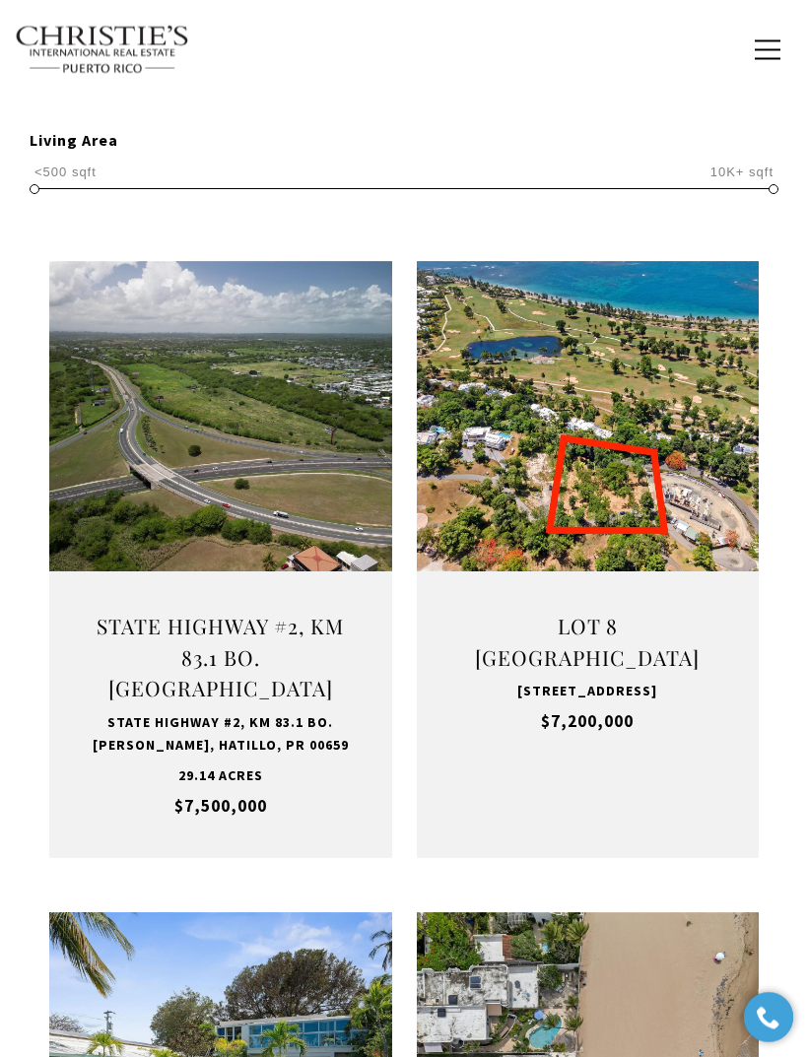
scroll to position [591, 0]
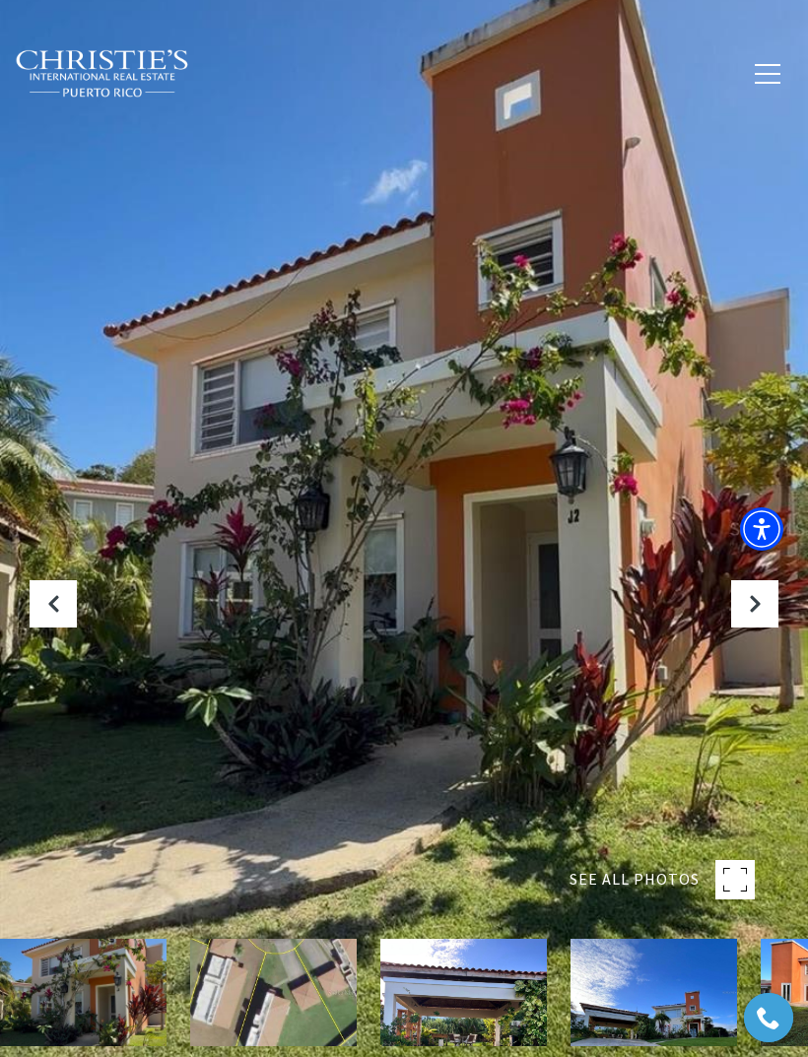
click at [754, 614] on icon "Next Slide" at bounding box center [755, 604] width 20 height 20
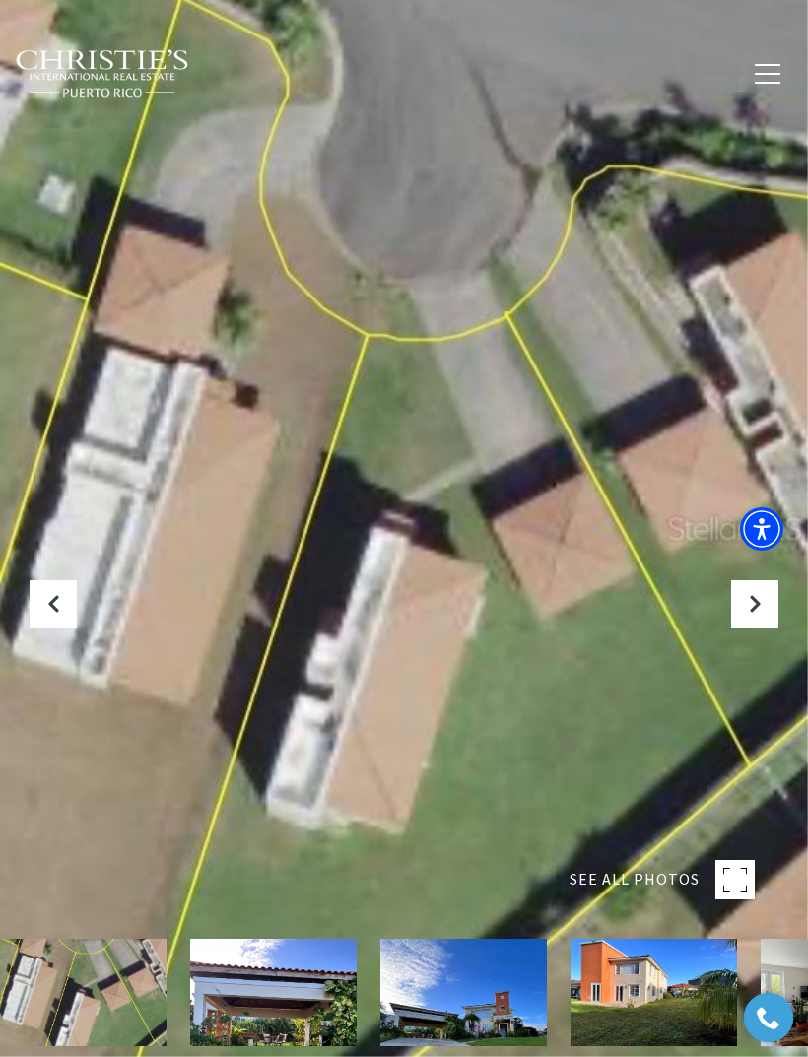
click at [753, 614] on icon "Next Slide" at bounding box center [755, 604] width 20 height 20
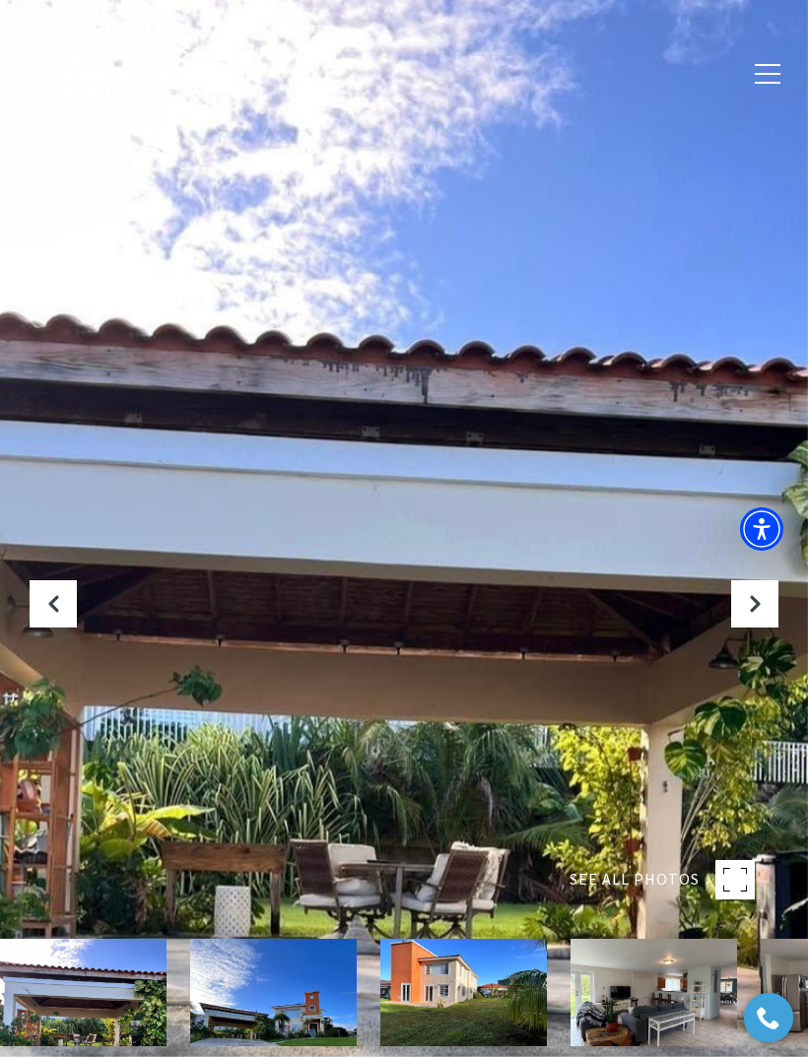
click at [751, 614] on icon "Next Slide" at bounding box center [755, 604] width 20 height 20
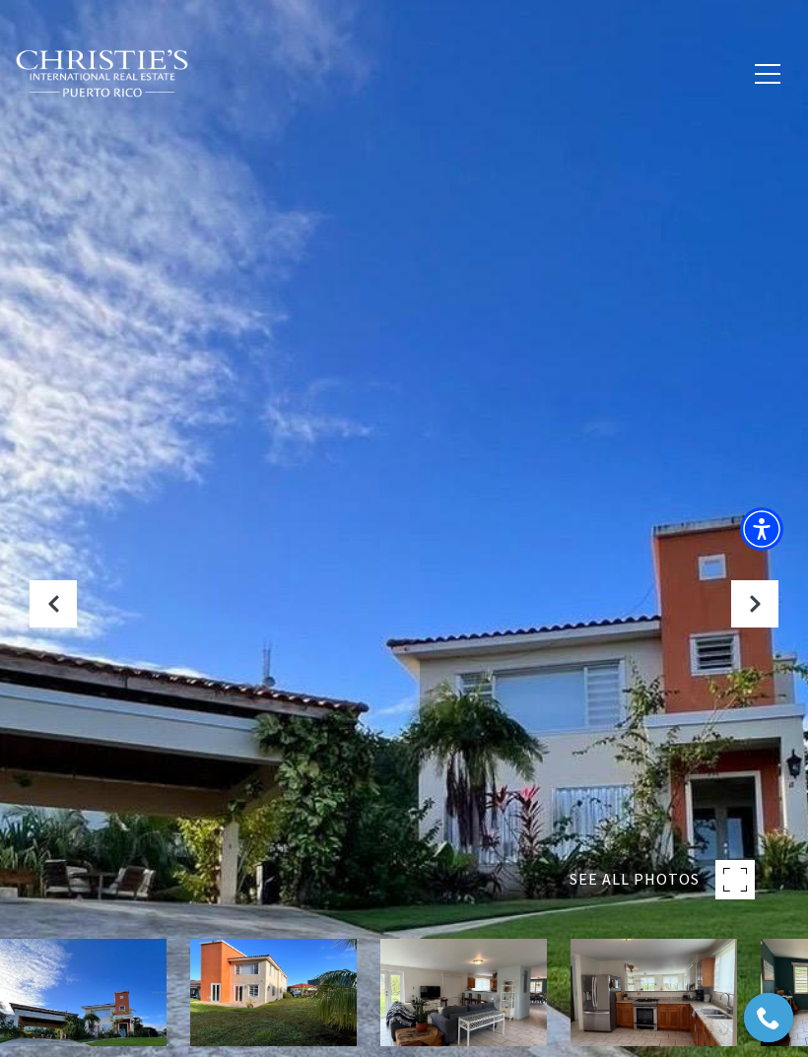
click at [56, 627] on button "Previous Slide" at bounding box center [53, 603] width 47 height 47
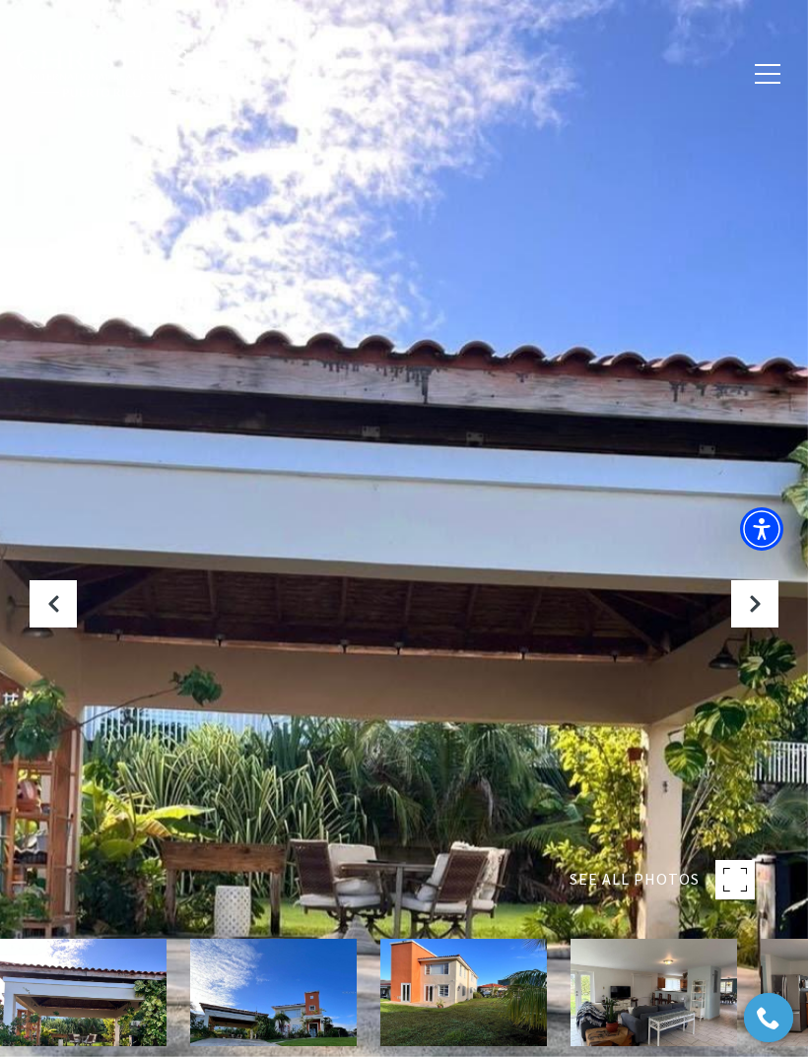
click at [746, 627] on button "Next Slide" at bounding box center [754, 603] width 47 height 47
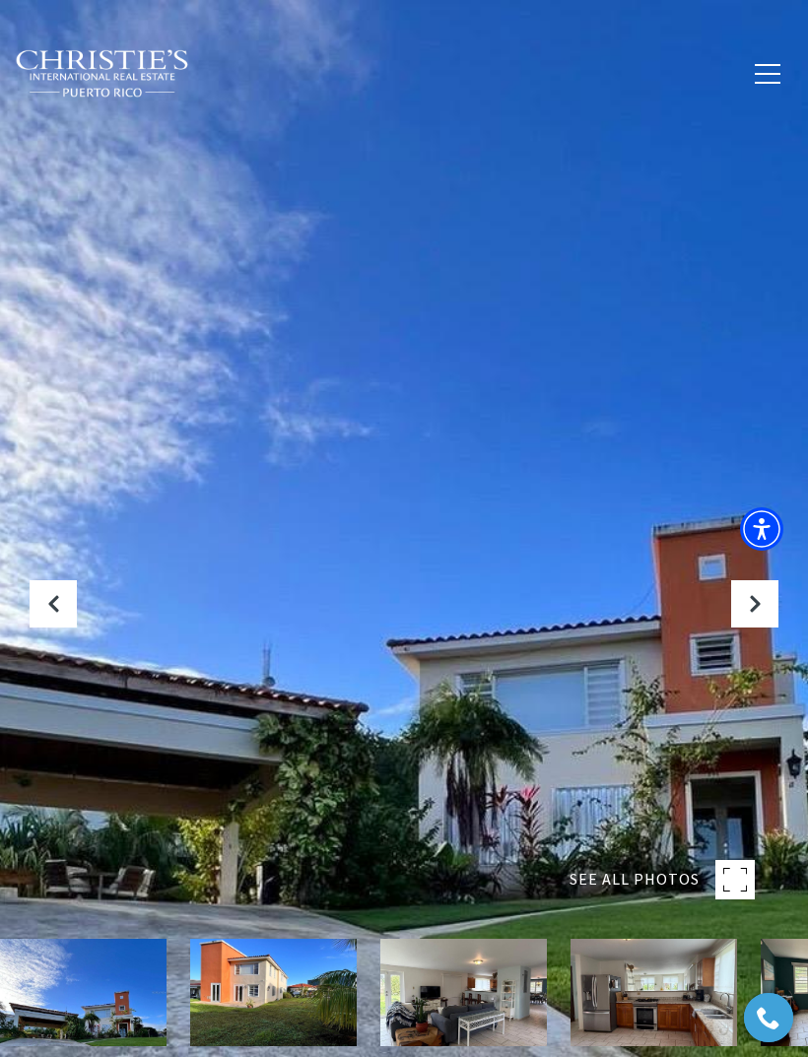
click at [748, 614] on icon "Next Slide" at bounding box center [755, 604] width 20 height 20
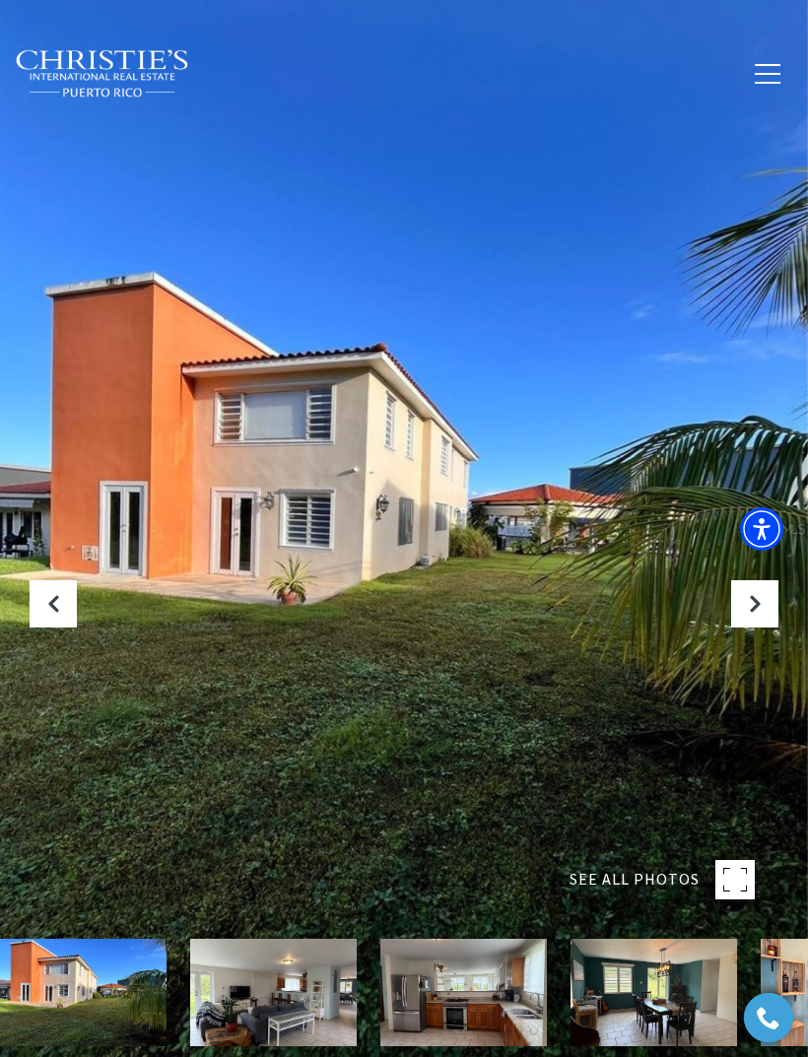
click at [759, 614] on icon "Next Slide" at bounding box center [755, 604] width 20 height 20
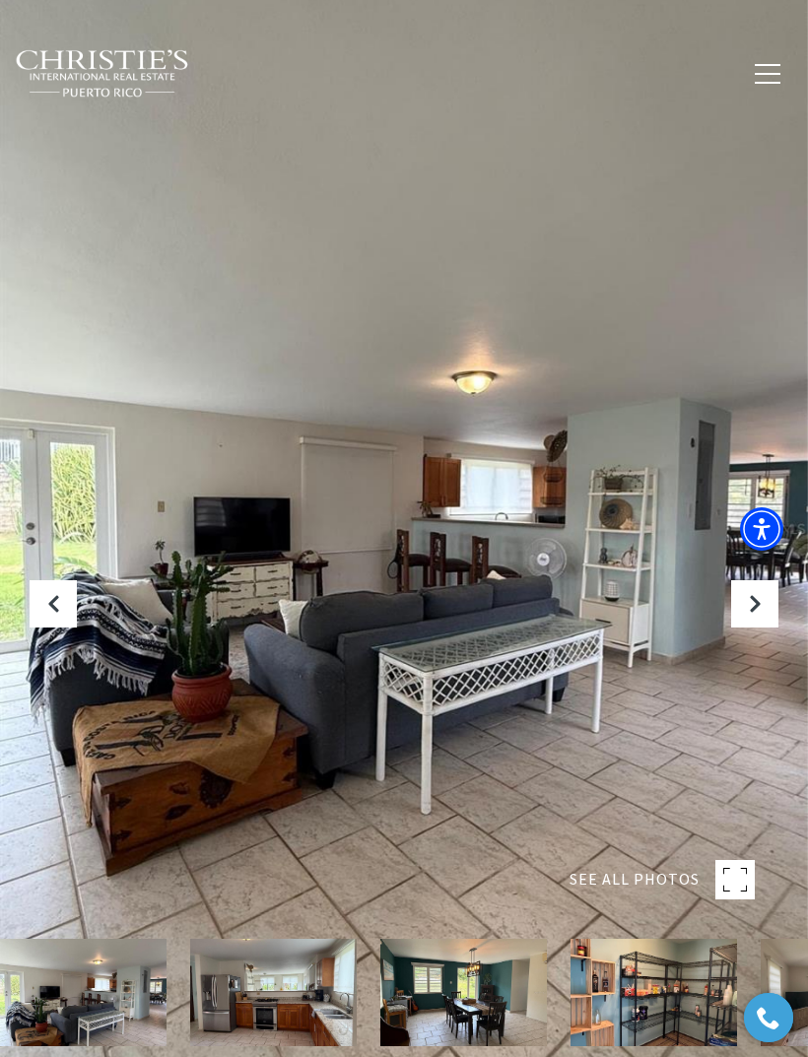
click at [756, 614] on icon "Next Slide" at bounding box center [755, 604] width 20 height 20
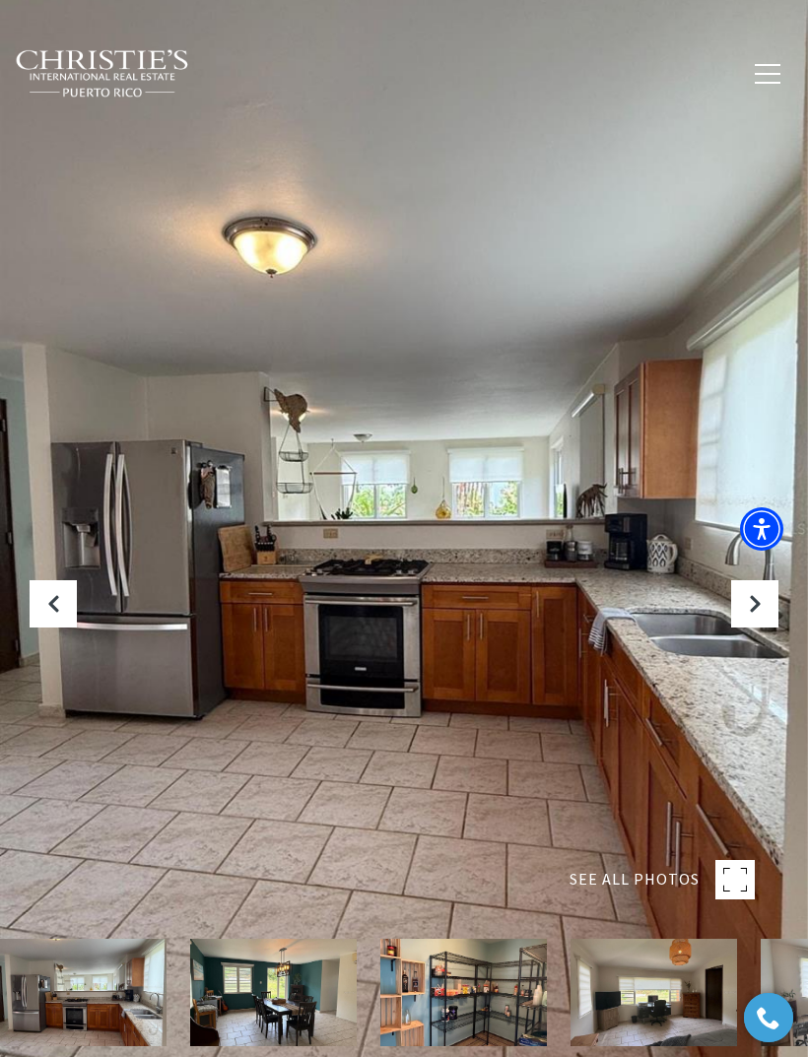
click at [752, 614] on icon "Next Slide" at bounding box center [755, 604] width 20 height 20
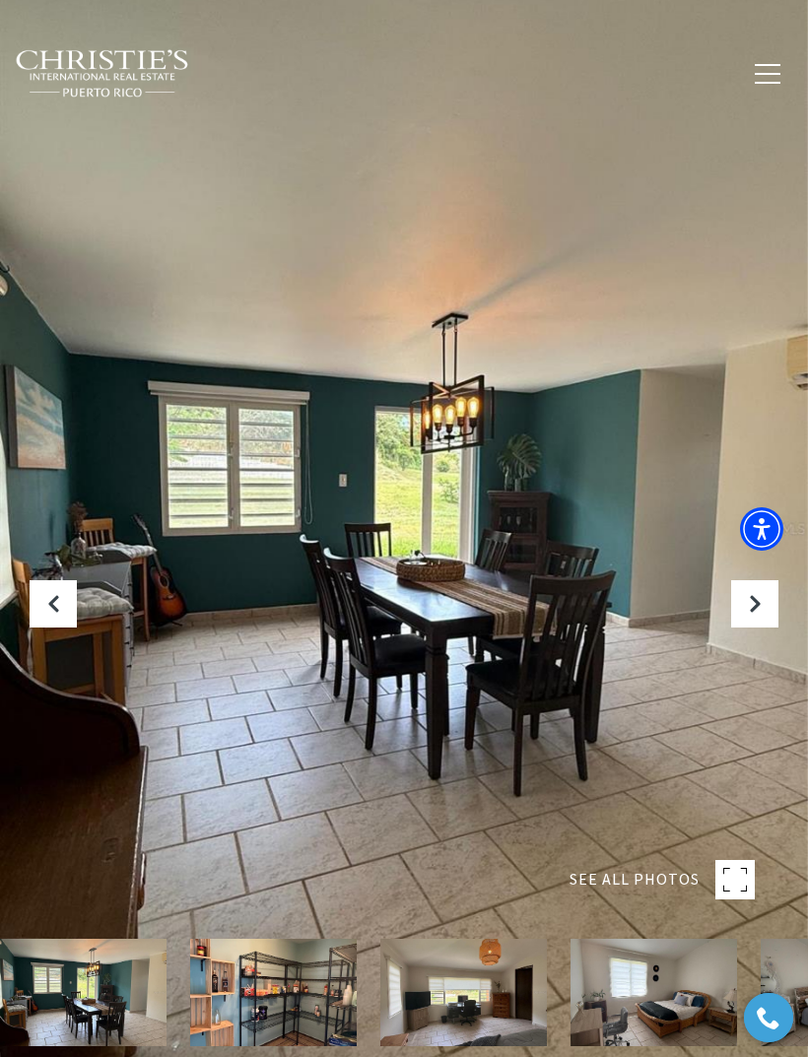
click at [759, 614] on icon "Next Slide" at bounding box center [755, 604] width 20 height 20
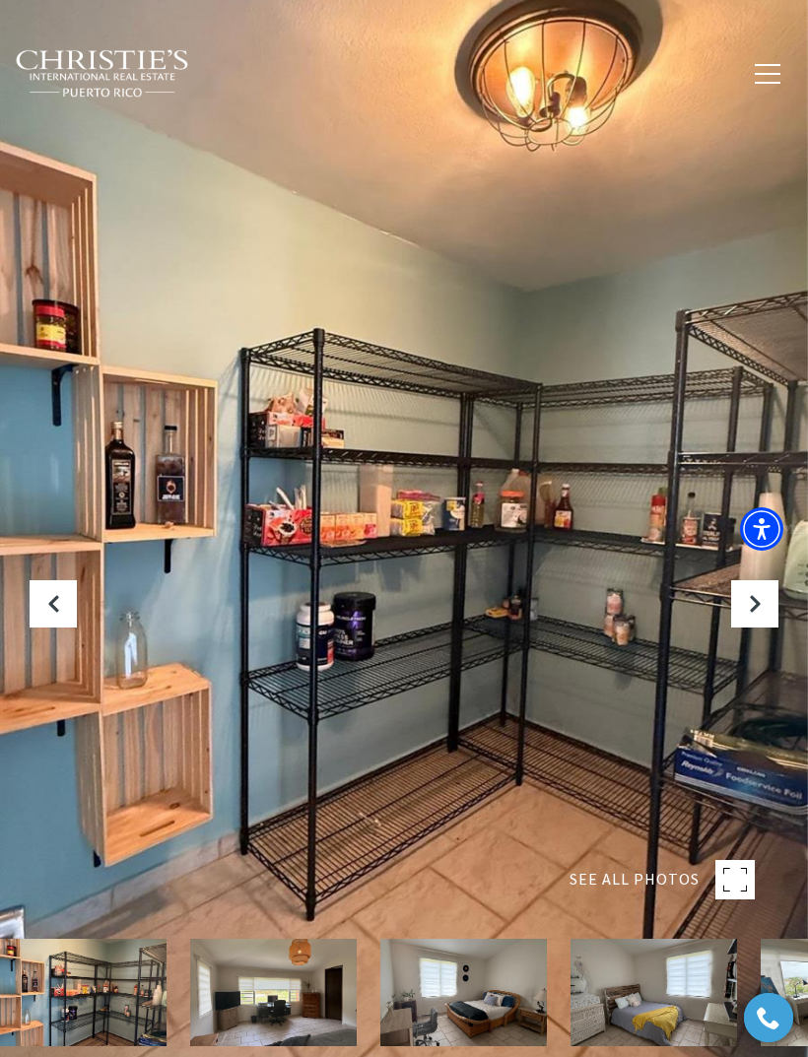
click at [760, 614] on icon "Next Slide" at bounding box center [755, 604] width 20 height 20
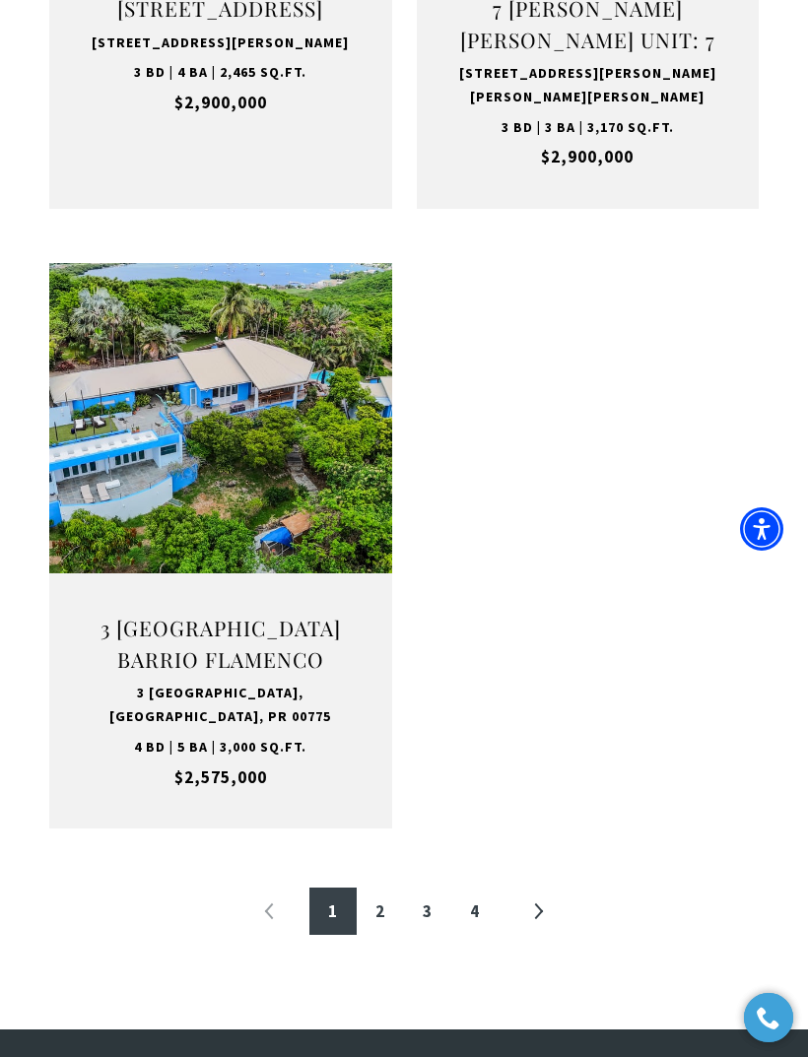
scroll to position [3351, 0]
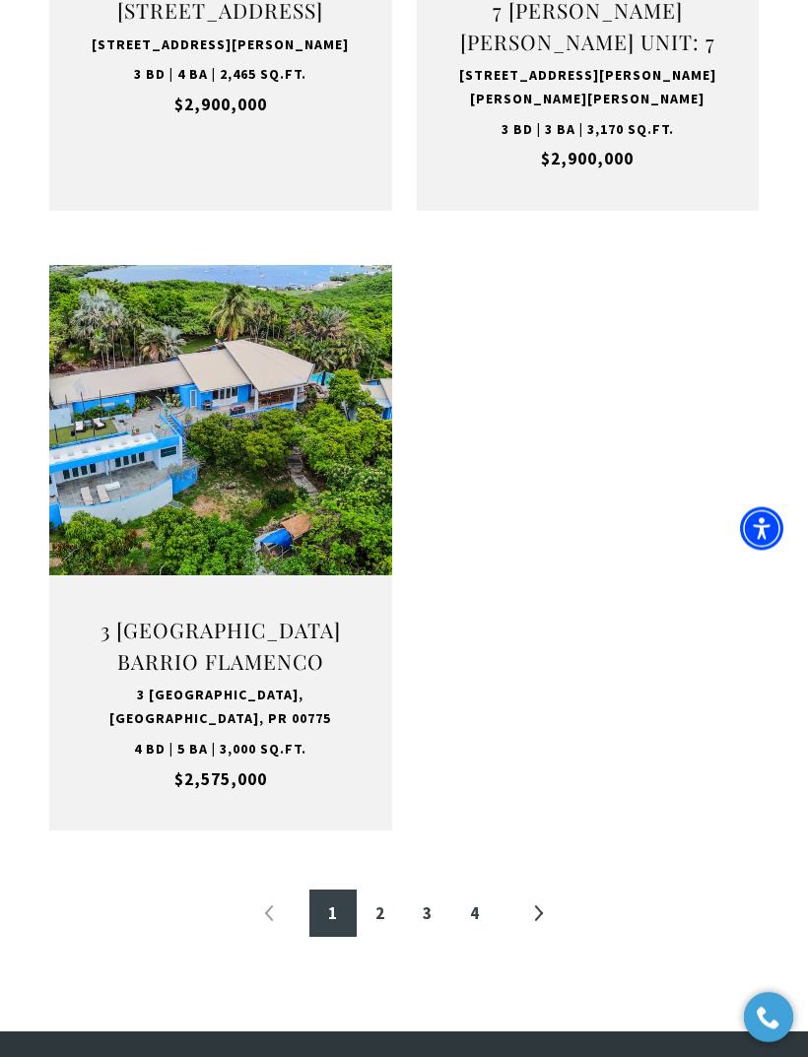
click at [379, 890] on link "2" at bounding box center [380, 913] width 47 height 47
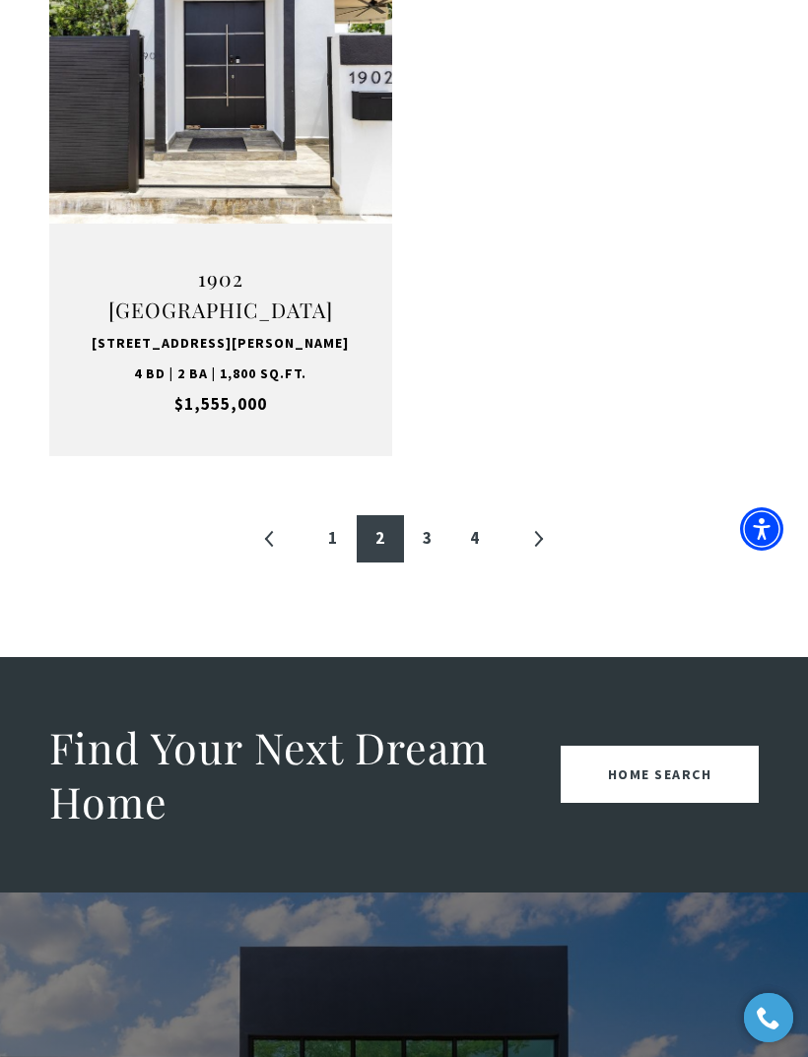
scroll to position [3685, 0]
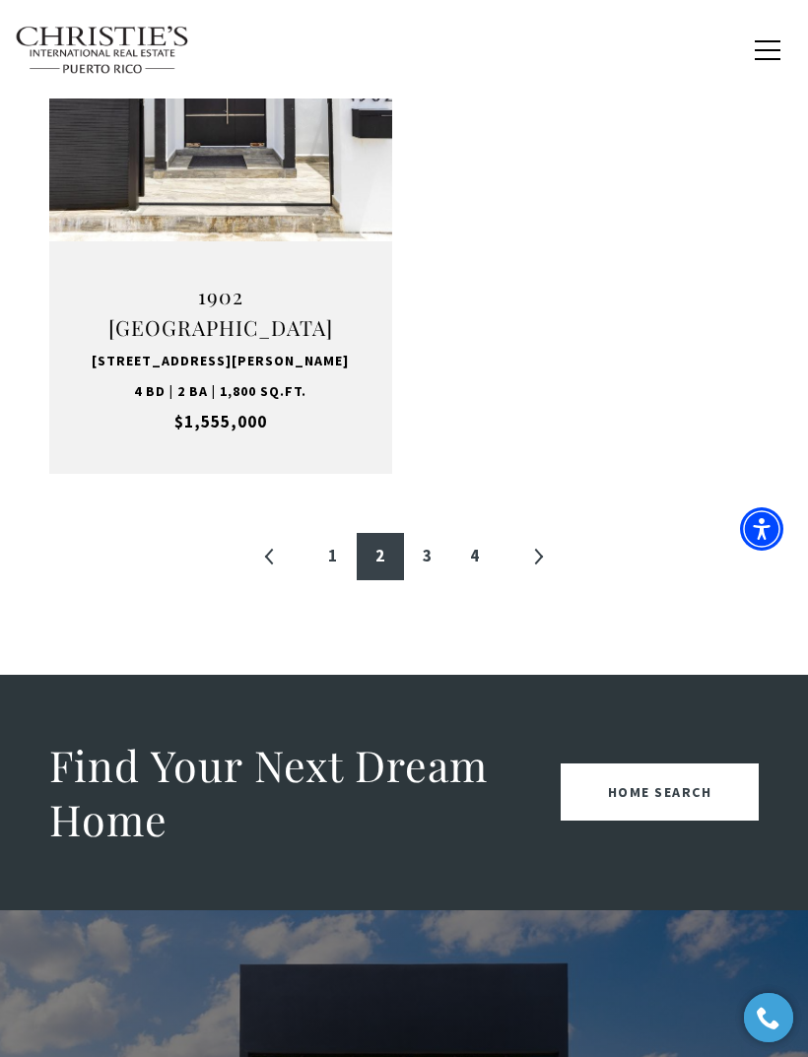
click at [420, 533] on link "3" at bounding box center [427, 556] width 47 height 47
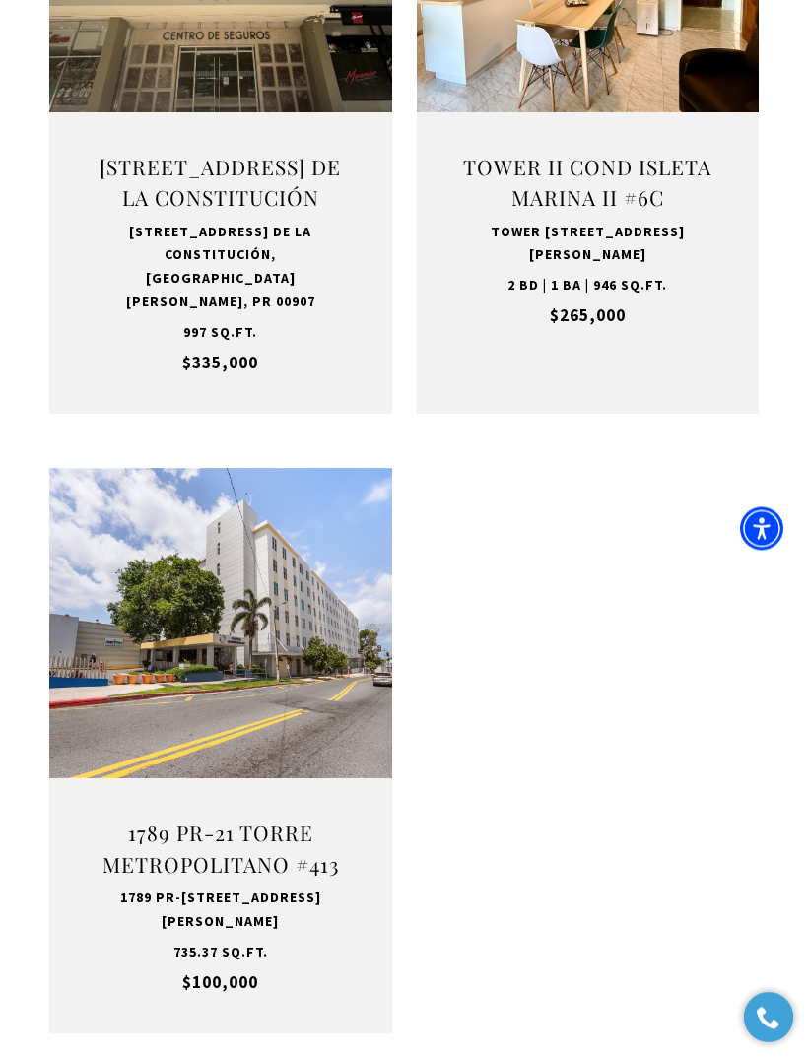
scroll to position [3250, 0]
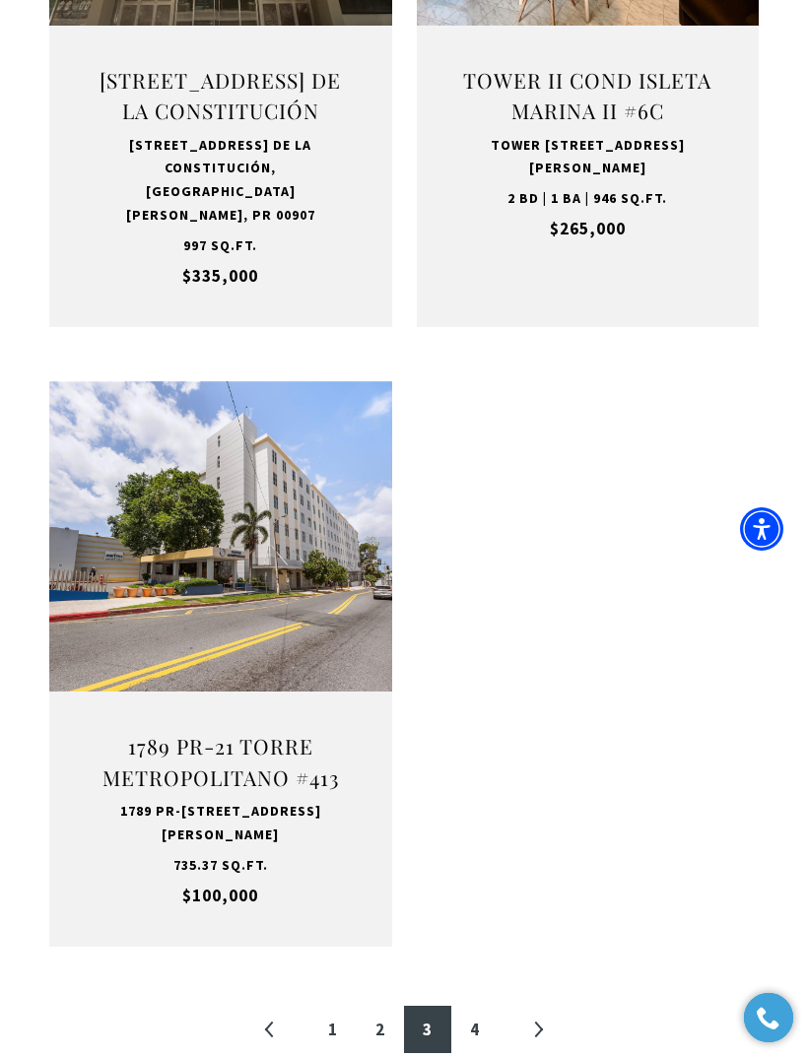
click at [476, 1006] on link "4" at bounding box center [474, 1029] width 47 height 47
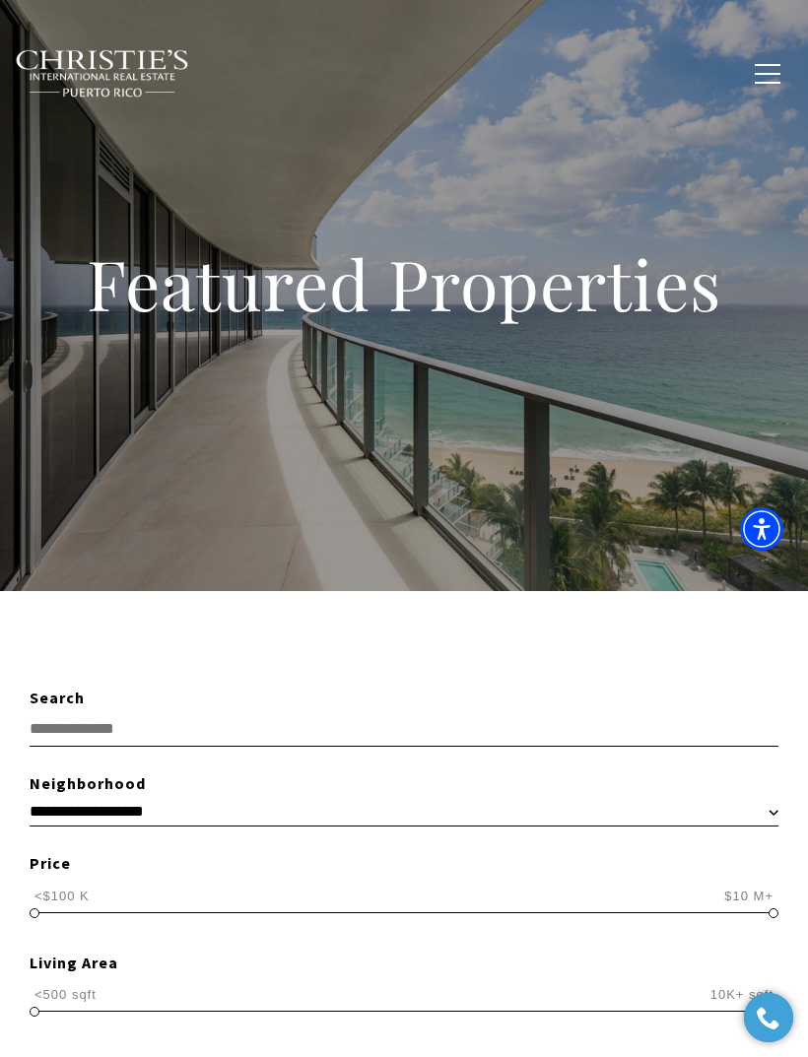
click at [489, 719] on input "text" at bounding box center [404, 729] width 749 height 36
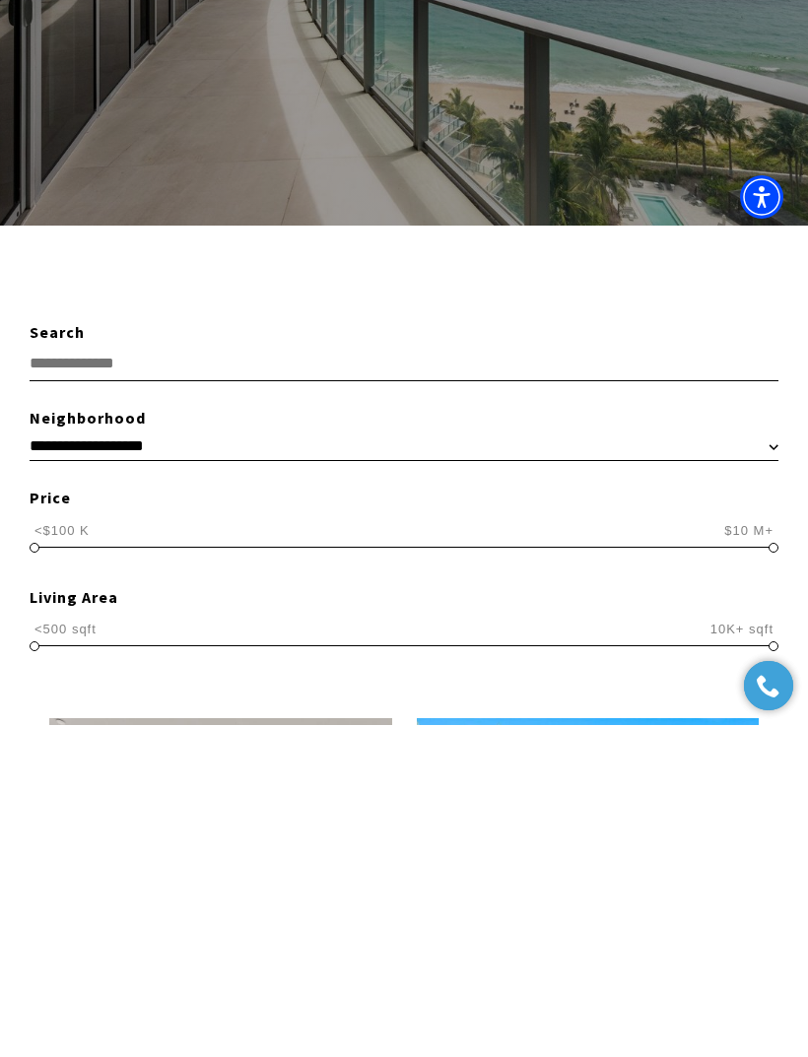
click at [704, 763] on select "**********" at bounding box center [404, 778] width 749 height 30
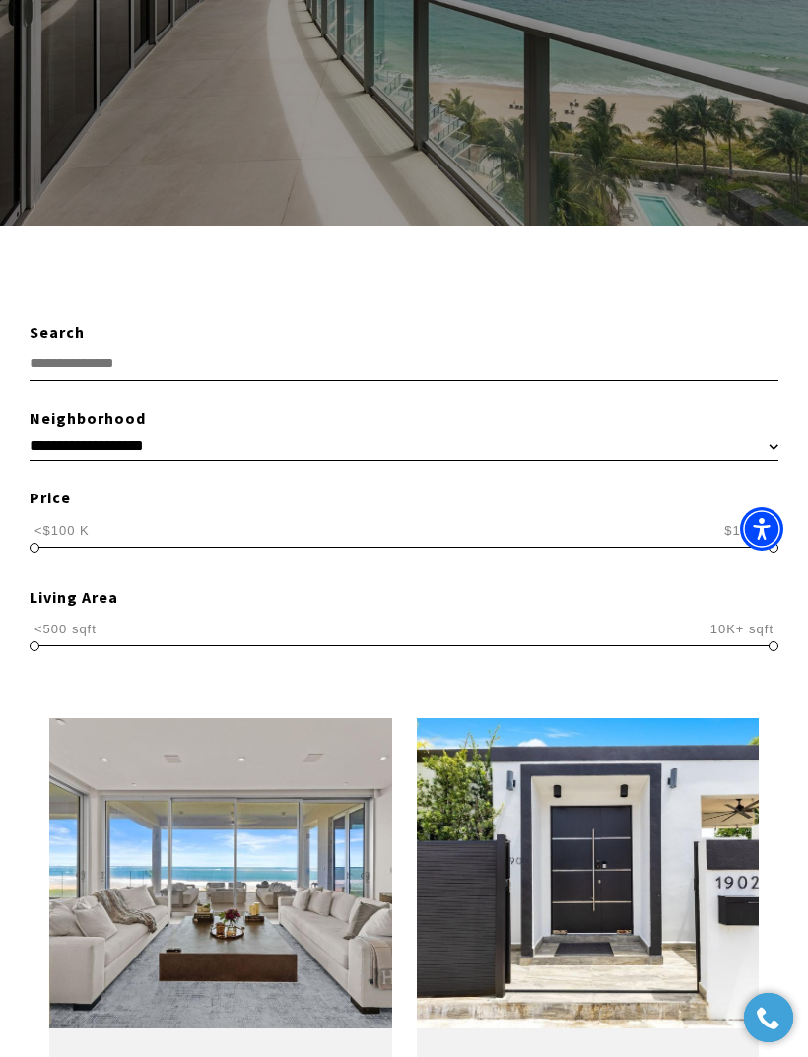
select select "**********"
